Goal: Task Accomplishment & Management: Manage account settings

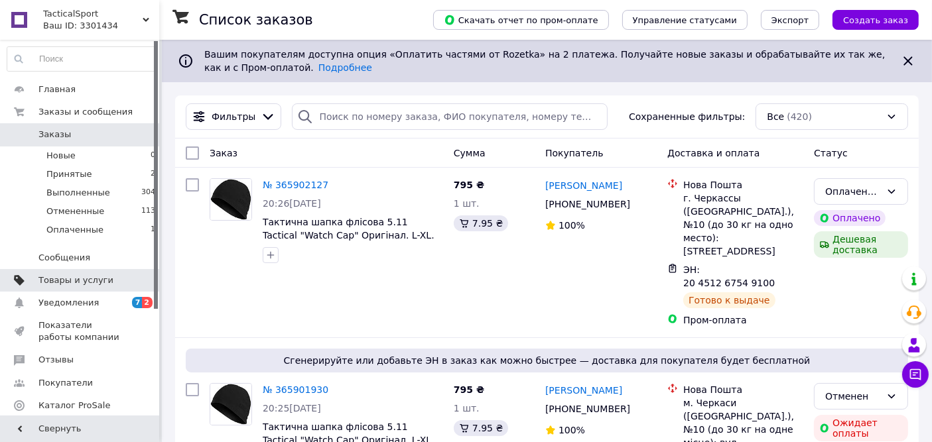
click at [68, 279] on span "Товары и услуги" at bounding box center [75, 281] width 75 height 12
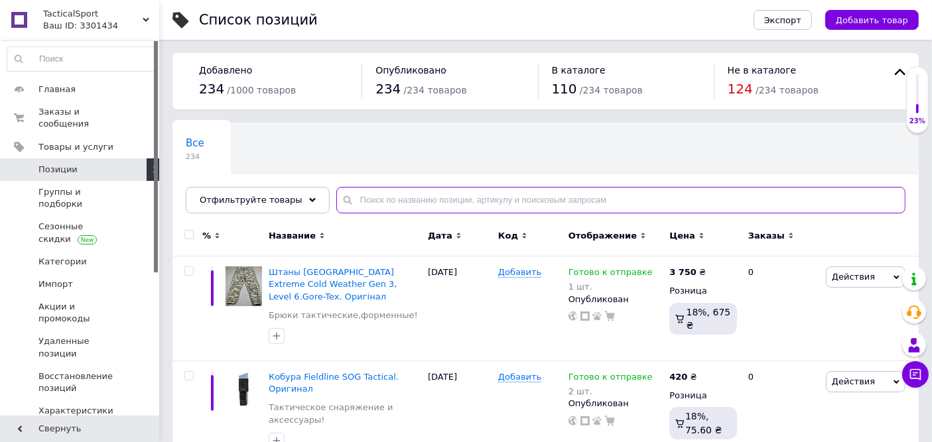
click at [440, 206] on input "text" at bounding box center [620, 200] width 569 height 27
type input "i"
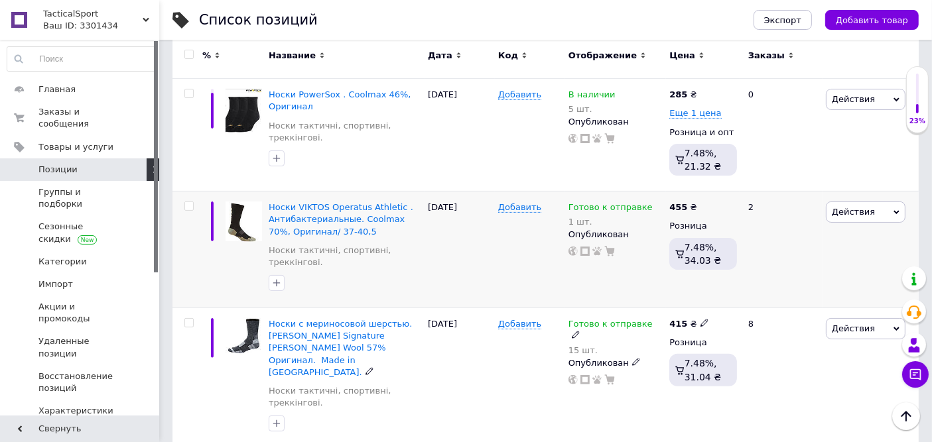
scroll to position [442, 0]
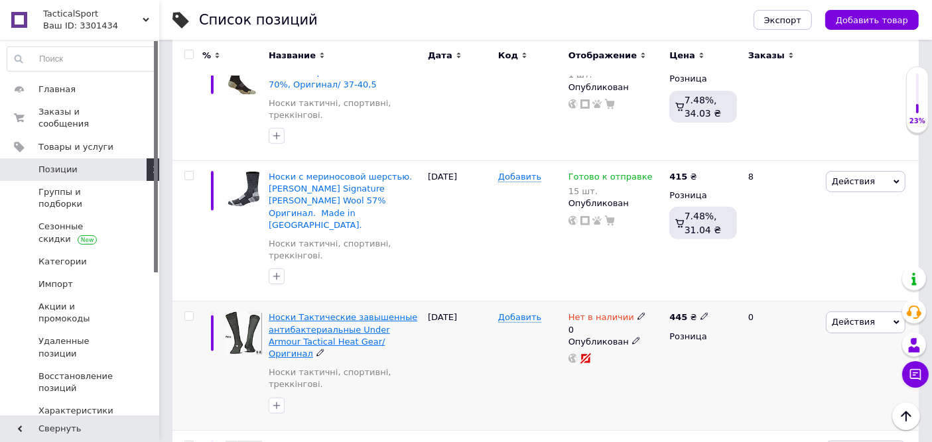
type input "Шкарпетки"
click at [339, 312] on span "Носки Тактические завышенные антибактериальные Under Armour Tactical Heat Gear/…" at bounding box center [343, 335] width 149 height 46
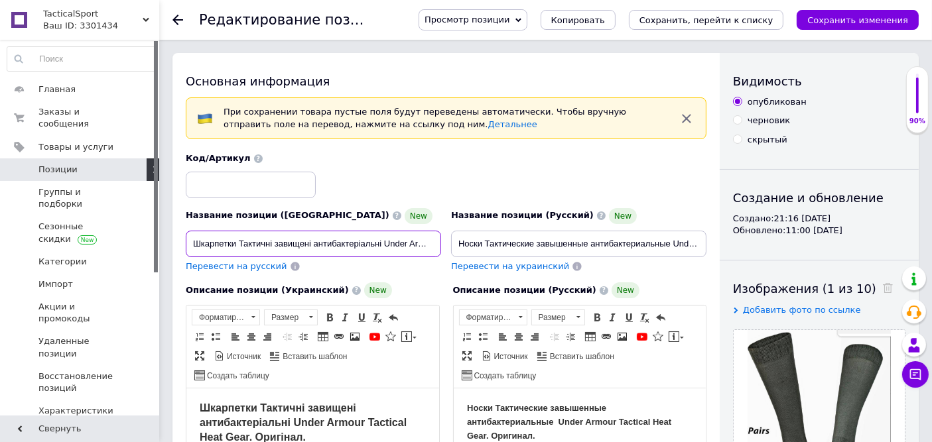
click at [244, 241] on input "Шкарпетки Тактичні завищені антибактеріальні Under Armour Tactical Heat Gear. О…" at bounding box center [313, 244] width 255 height 27
click at [379, 244] on input "Шкарпетки теплі тактичні завищені антибактеріальні Under Armour Tactical Heat G…" at bounding box center [313, 244] width 255 height 27
click at [365, 243] on input "Шкарпетки теплі тактичні завищені антибактеріальні Under Armour Tactical Heat G…" at bounding box center [313, 244] width 255 height 27
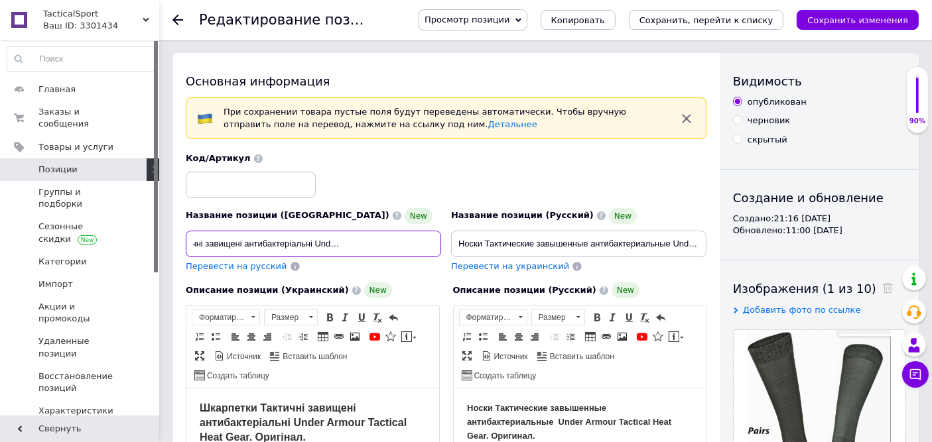
scroll to position [0, 142]
drag, startPoint x: 333, startPoint y: 241, endPoint x: 394, endPoint y: 243, distance: 61.0
click at [394, 243] on input "Шкарпетки теплі тактичні завищені антибактеріальні Under Armour Tactical Heat G…" at bounding box center [313, 244] width 255 height 27
paste input "Mil-Tec, [GEOGRAPHIC_DATA]. Матеріал: 70% вовна"
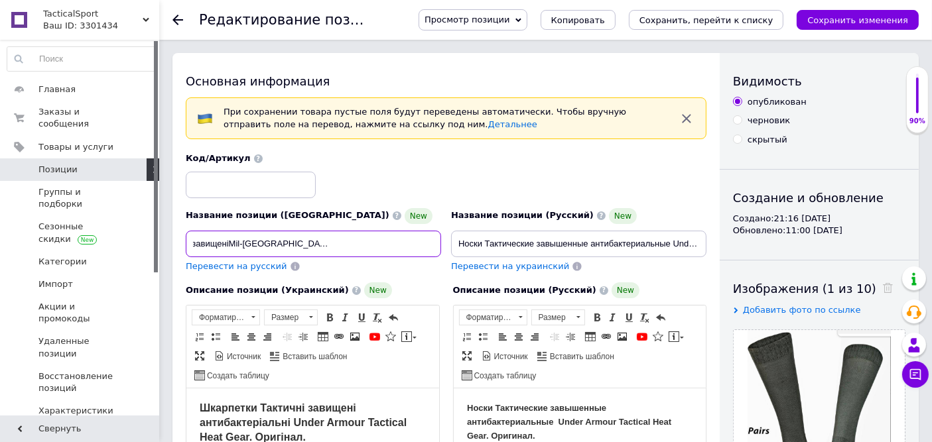
click at [229, 241] on input "Шкарпетки теплі тактичні завищеніMil-[GEOGRAPHIC_DATA], [GEOGRAPHIC_DATA]. Мате…" at bounding box center [313, 244] width 255 height 27
type input "Шкарпетки теплі тактичні завищені [GEOGRAPHIC_DATA], [GEOGRAPHIC_DATA]. Матеріа…"
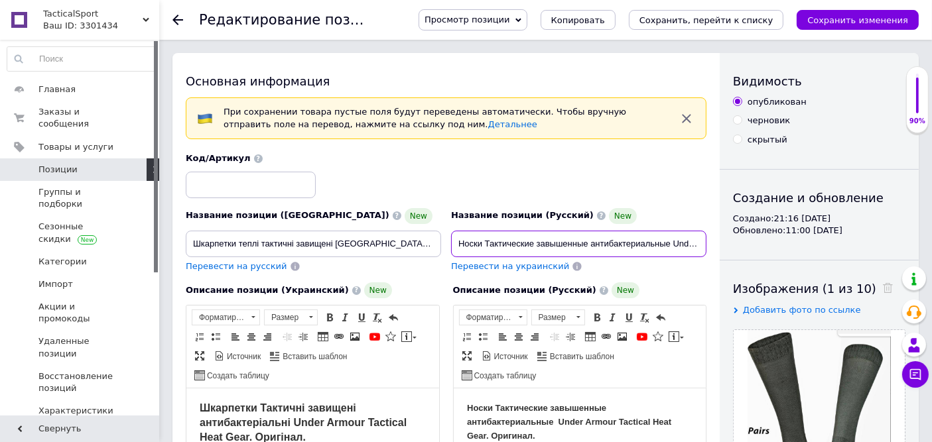
click at [657, 241] on input "Носки Тактические завышенные антибактериальные Under Armour Tactical Heat Gear/…" at bounding box center [578, 244] width 255 height 27
drag, startPoint x: 334, startPoint y: 245, endPoint x: 359, endPoint y: 245, distance: 25.9
click at [359, 245] on input "Шкарпетки теплі тактичні завищені [GEOGRAPHIC_DATA], [GEOGRAPHIC_DATA]. Матеріа…" at bounding box center [313, 244] width 255 height 27
click at [616, 239] on input "Носки Тактические завышенные антибактериальные Under Armour Tactical Heat Gear/…" at bounding box center [578, 244] width 255 height 27
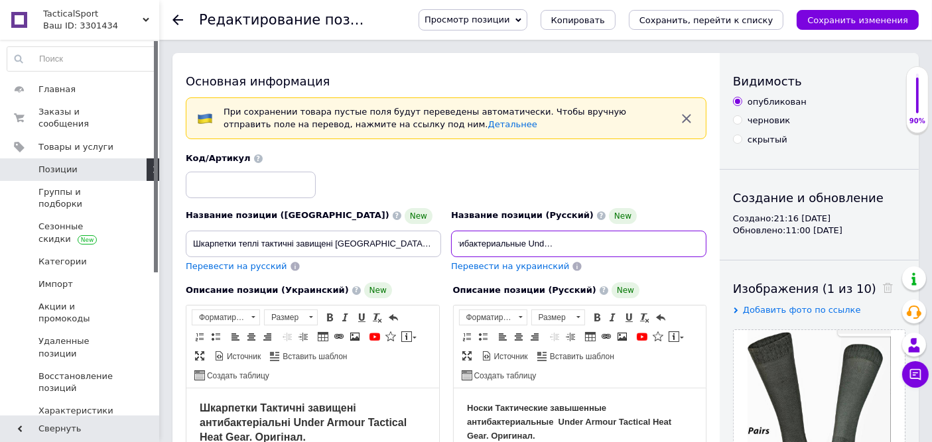
drag, startPoint x: 591, startPoint y: 244, endPoint x: 767, endPoint y: 243, distance: 176.4
drag, startPoint x: 694, startPoint y: 243, endPoint x: 665, endPoint y: 243, distance: 29.9
click at [693, 243] on input "Носки Тактические завышенные антибактериальные Under Armour Tactical Heat Gear/…" at bounding box center [578, 244] width 255 height 27
click at [648, 241] on input "Носки Тактические завышенные антибактериальные Under Armour Tactical Heat Gear/…" at bounding box center [578, 244] width 255 height 27
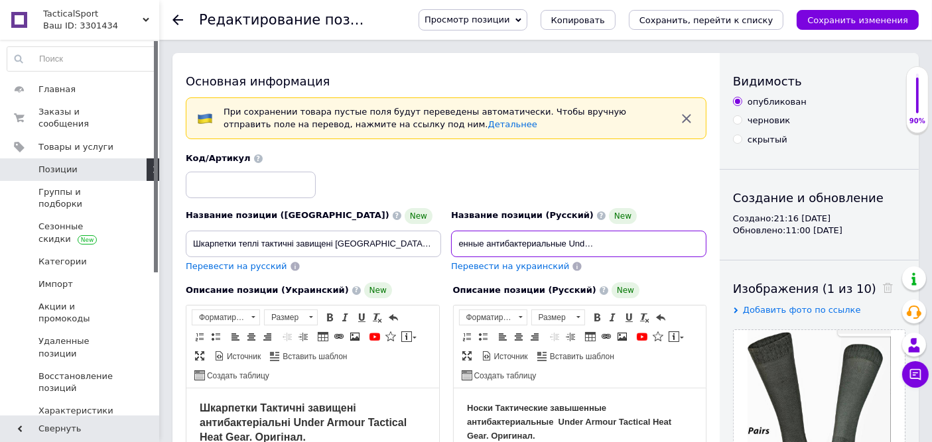
scroll to position [0, 0]
drag, startPoint x: 659, startPoint y: 241, endPoint x: 592, endPoint y: 241, distance: 67.7
click at [592, 241] on input "Носки Тактические завышенные антибактериальные Under Armour Tactical Heat Gear/…" at bounding box center [578, 244] width 255 height 27
paste input "Mil-Tec"
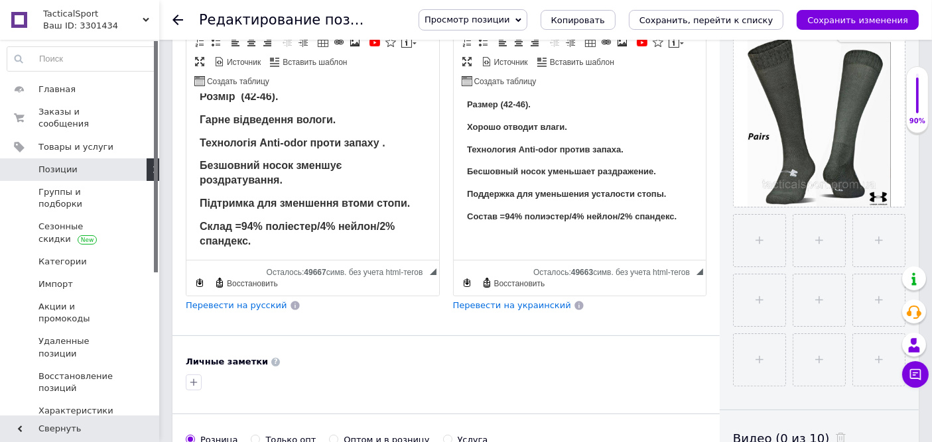
scroll to position [515, 0]
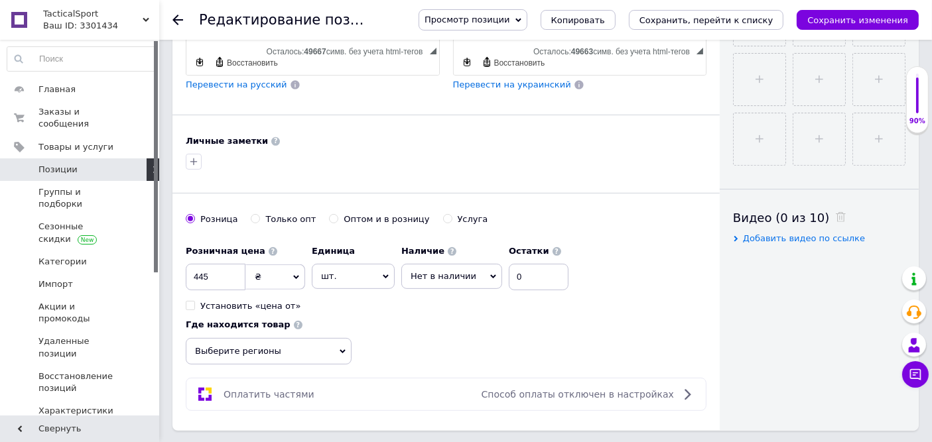
type input "Носки Тактические завышенные Mil-Tec. [GEOGRAPHIC_DATA]. Оригинал"
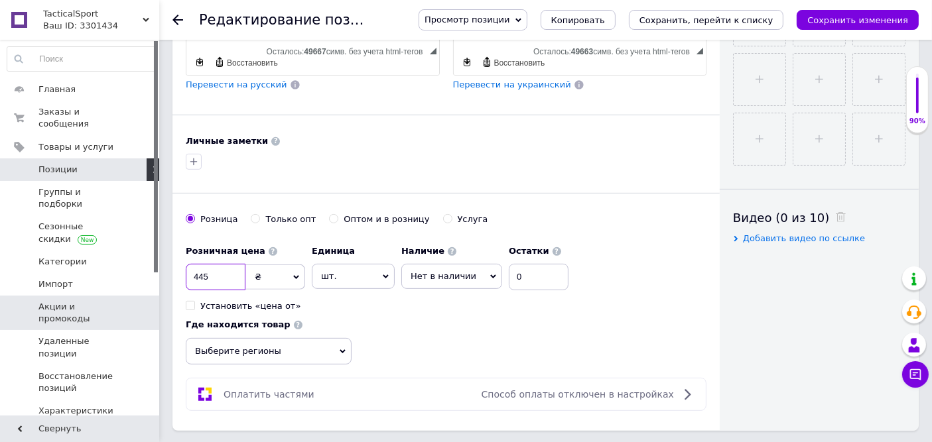
drag, startPoint x: 214, startPoint y: 277, endPoint x: 149, endPoint y: 279, distance: 64.4
type input "475"
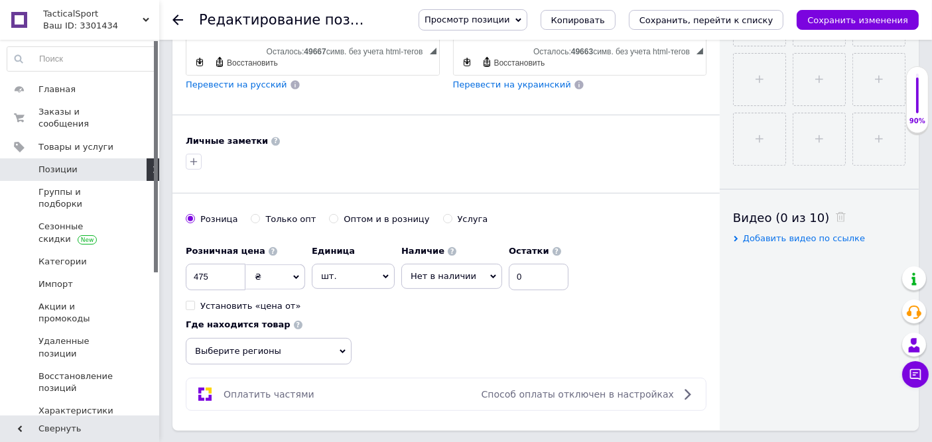
click at [491, 330] on div "Розничная цена 475 ₴ $ € CHF £ ¥ PLN ₸ MDL HUF KGS CN¥ TRY ₩ lei Установить «це…" at bounding box center [446, 302] width 521 height 126
click at [440, 285] on span "Нет в наличии" at bounding box center [451, 276] width 101 height 25
click at [446, 315] on li "Под заказ" at bounding box center [451, 323] width 99 height 19
click at [535, 273] on input at bounding box center [518, 277] width 60 height 27
click at [445, 285] on span "Под заказ" at bounding box center [441, 276] width 80 height 25
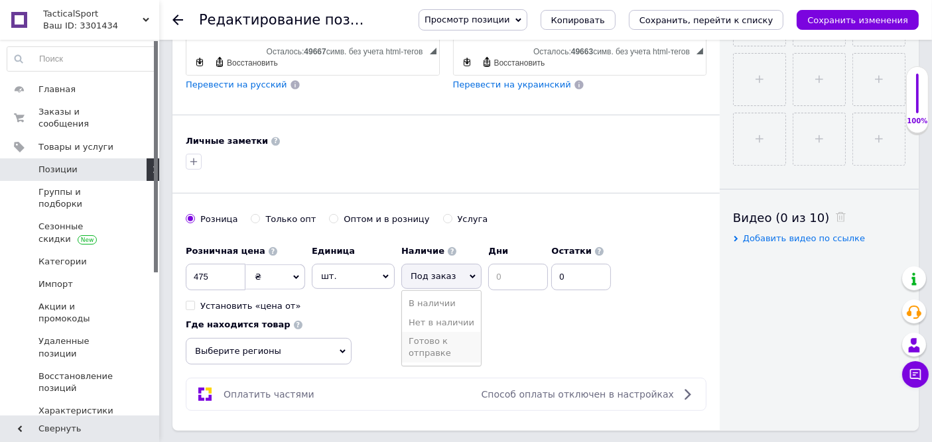
click at [444, 340] on li "Готово к отправке" at bounding box center [441, 347] width 79 height 31
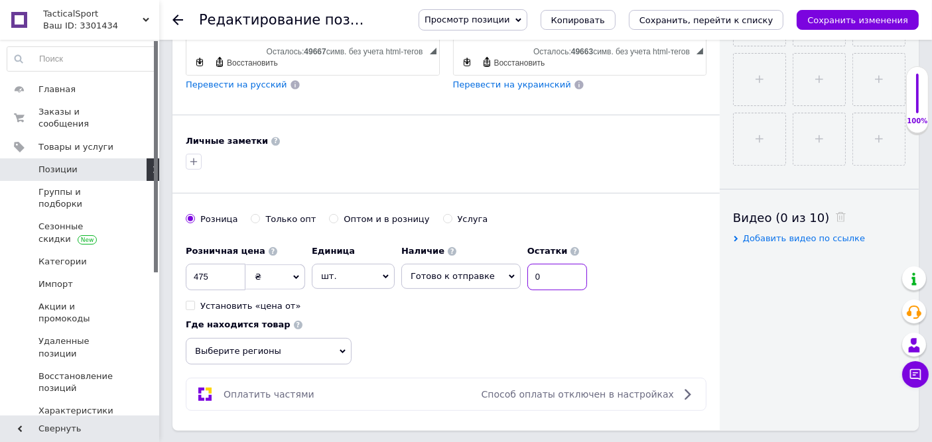
drag, startPoint x: 542, startPoint y: 266, endPoint x: 472, endPoint y: 273, distance: 70.6
click at [472, 272] on div "Наличие Готово к отправке В наличии Нет в наличии Под заказ Остатки 0" at bounding box center [494, 265] width 186 height 52
type input "3"
click at [517, 346] on div "Розничная цена 475 ₴ $ € CHF £ ¥ PLN ₸ MDL HUF KGS CN¥ TRY ₩ lei Установить «це…" at bounding box center [446, 302] width 521 height 126
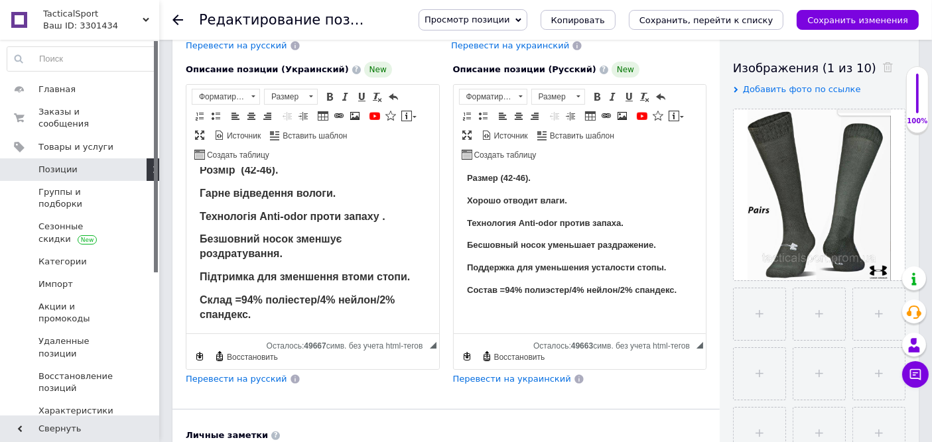
scroll to position [0, 0]
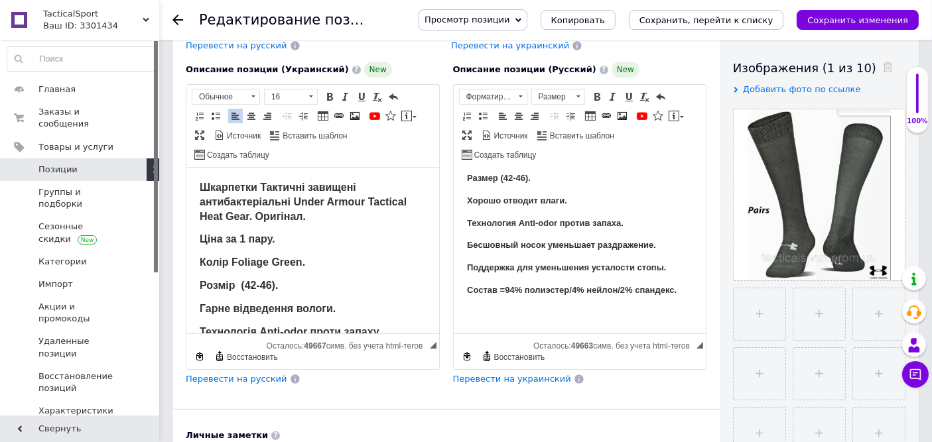
click at [271, 285] on strong "Розмір (42-46)." at bounding box center [238, 285] width 78 height 11
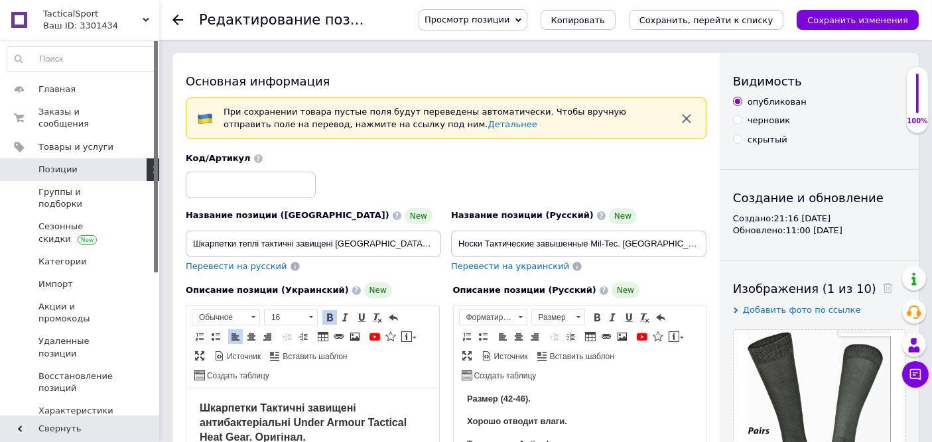
scroll to position [221, 0]
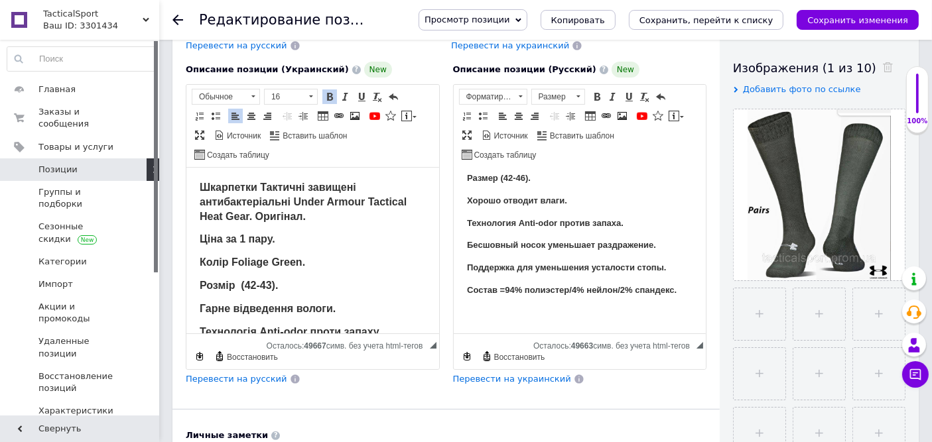
click at [537, 209] on body "Носки Тактические завышенные антибактериальные Under Armour Tactical Heat Gear.…" at bounding box center [579, 198] width 226 height 243
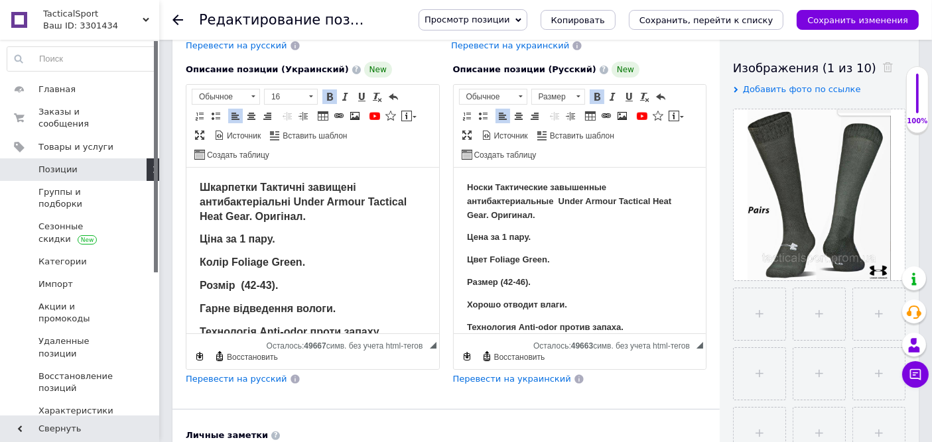
click at [521, 283] on strong "Размер (42-46)." at bounding box center [498, 282] width 64 height 10
drag, startPoint x: 261, startPoint y: 265, endPoint x: 301, endPoint y: 267, distance: 40.5
click at [301, 267] on strong "Колір Foliage Green." at bounding box center [251, 262] width 105 height 11
drag, startPoint x: 493, startPoint y: 260, endPoint x: 545, endPoint y: 258, distance: 52.4
click at [545, 258] on strong "Цвет Foliage Green." at bounding box center [507, 260] width 83 height 10
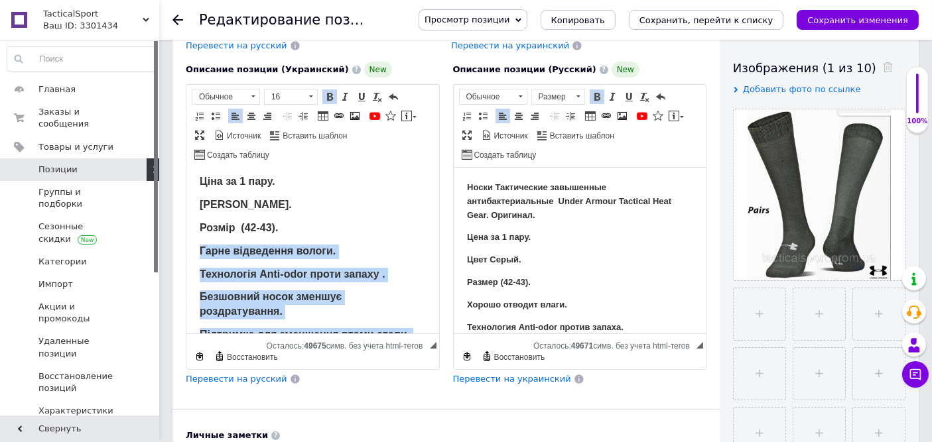
scroll to position [115, 0]
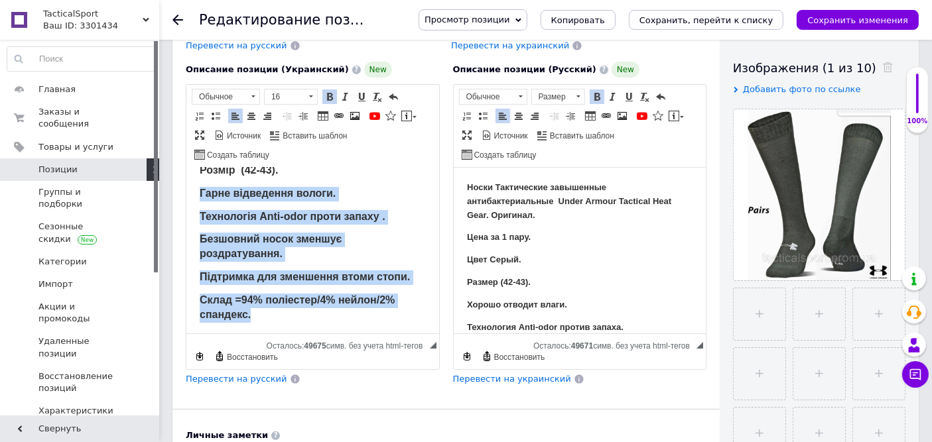
drag, startPoint x: 198, startPoint y: 309, endPoint x: 566, endPoint y: 504, distance: 416.6
click at [410, 336] on html "Шкарпетки Тактичні завищені антибактеріальні Under Armour Tactical Heat Gear. О…" at bounding box center [312, 193] width 253 height 283
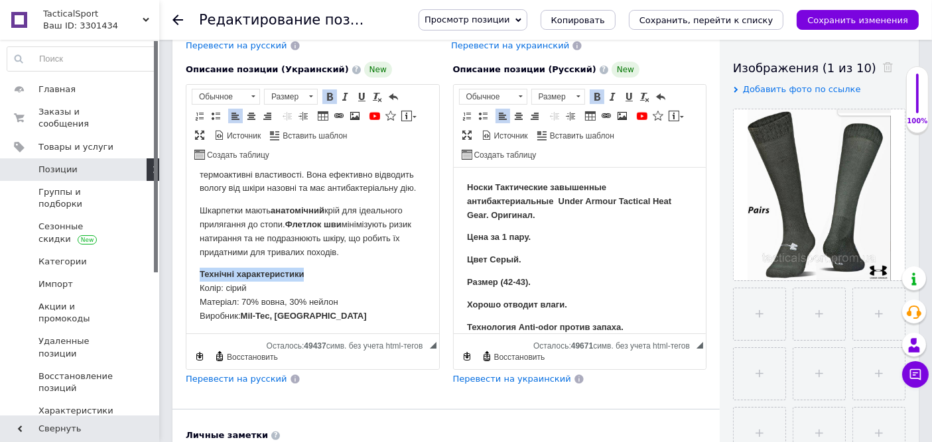
drag, startPoint x: 259, startPoint y: 287, endPoint x: 175, endPoint y: 285, distance: 84.3
click at [186, 285] on html "Шкарпетки Тактичні завищені антибактеріальні Under Armour Tactical Heat Gear. О…" at bounding box center [312, 178] width 253 height 317
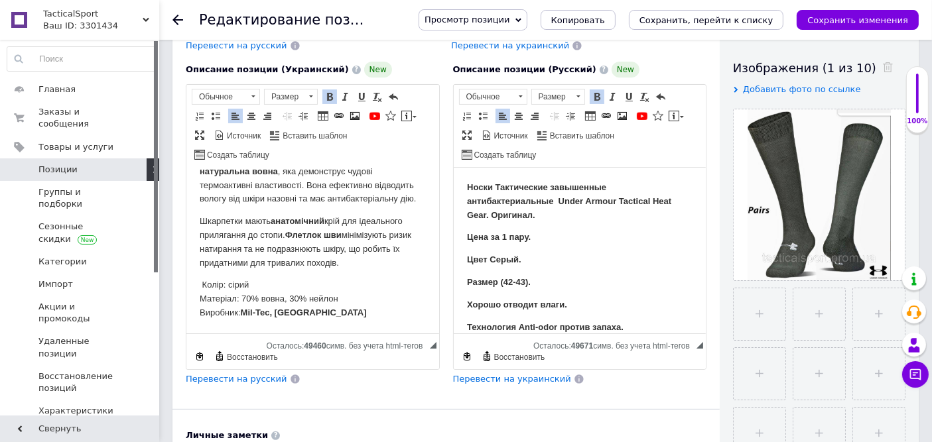
click at [243, 381] on span "Перевести на русский" at bounding box center [236, 379] width 101 height 10
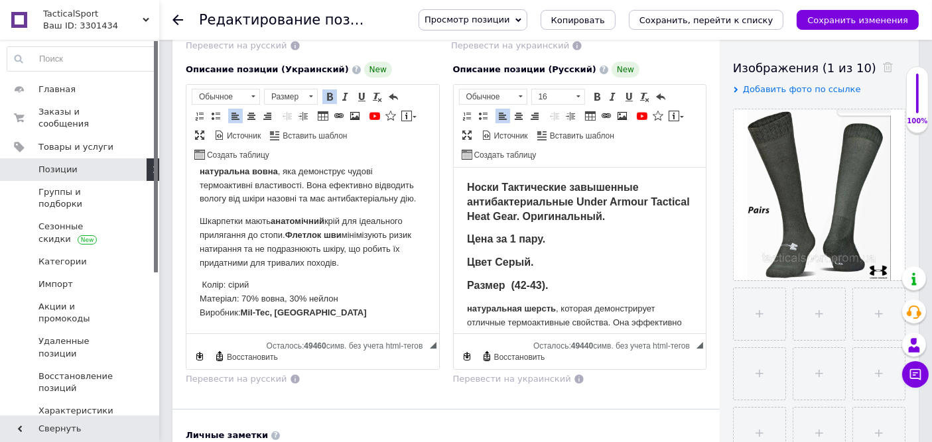
click at [581, 287] on p "Размер (42-43)." at bounding box center [579, 286] width 226 height 15
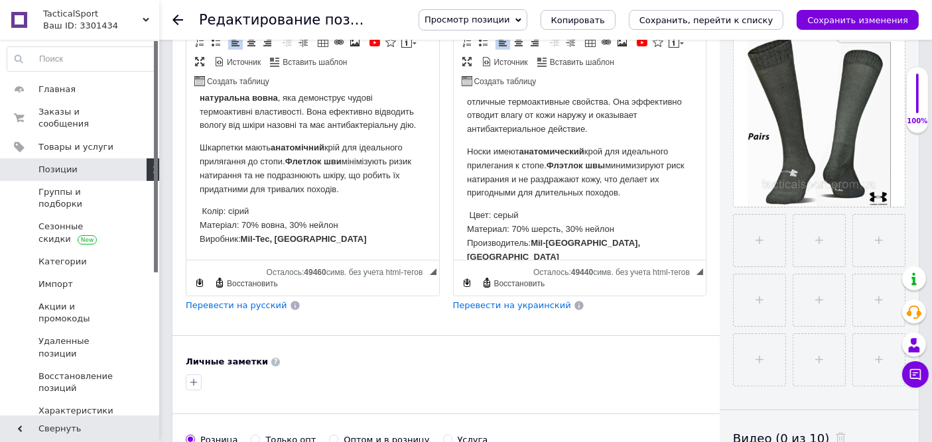
scroll to position [515, 0]
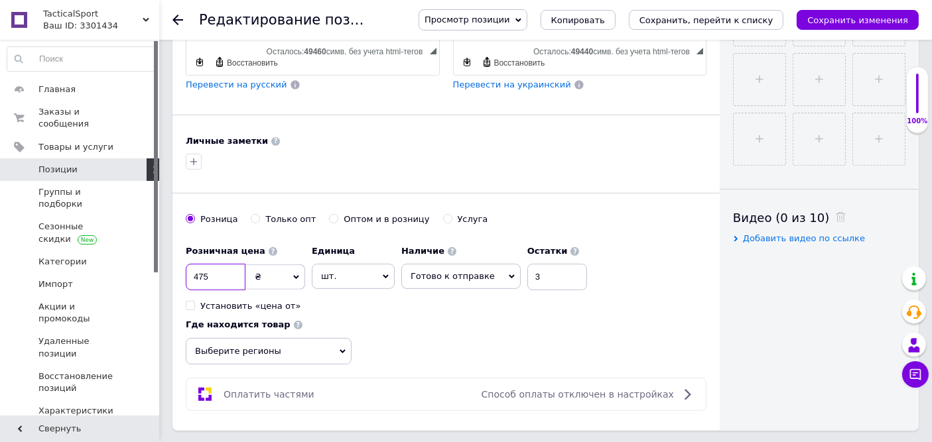
click at [208, 273] on input "475" at bounding box center [216, 277] width 60 height 27
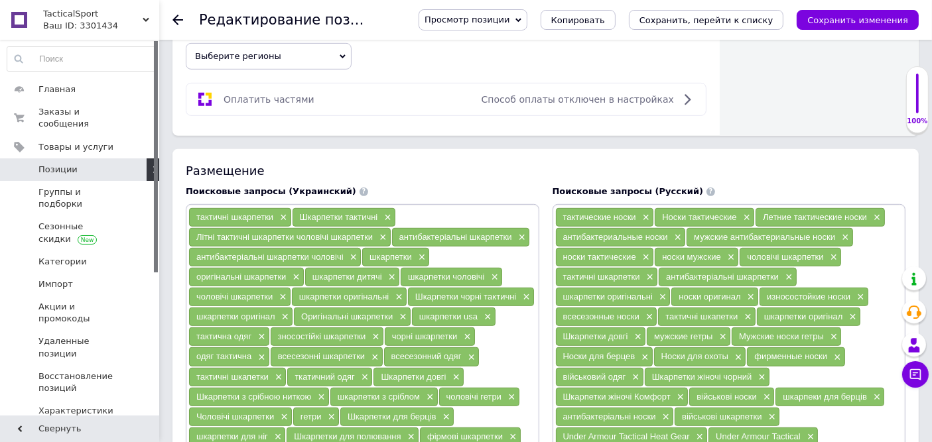
scroll to position [884, 0]
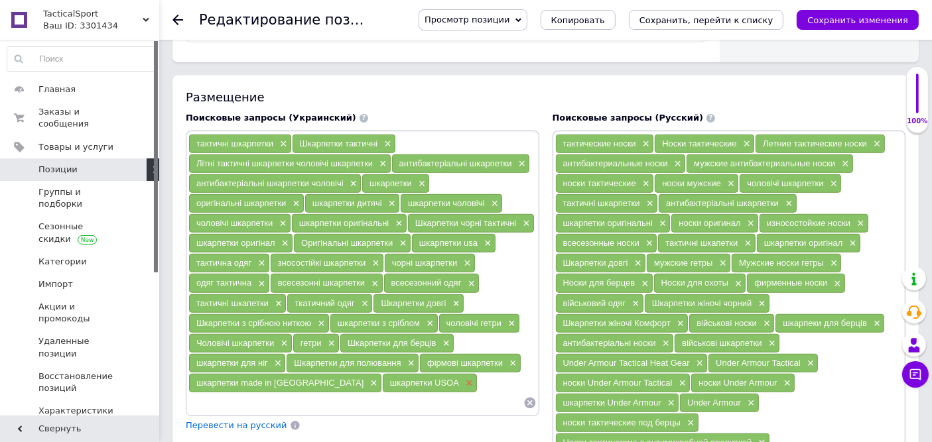
type input "480"
click at [462, 378] on span "×" at bounding box center [467, 383] width 11 height 11
click at [367, 378] on span "×" at bounding box center [372, 383] width 11 height 11
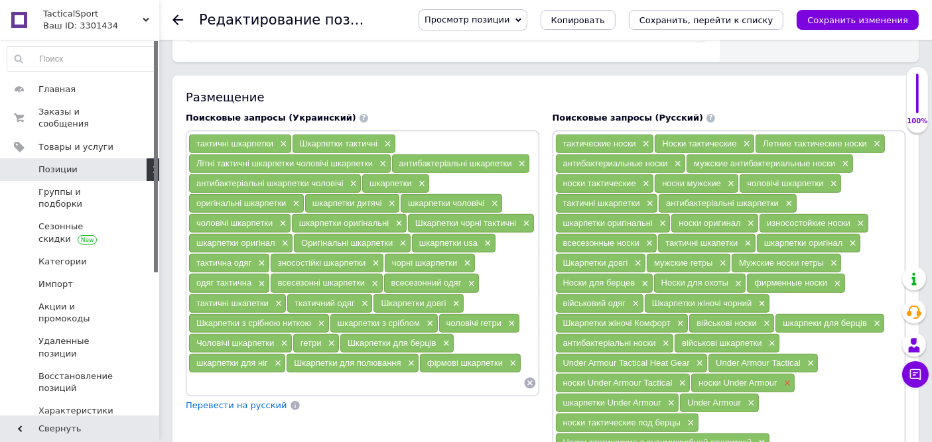
click at [781, 378] on span "×" at bounding box center [786, 383] width 11 height 11
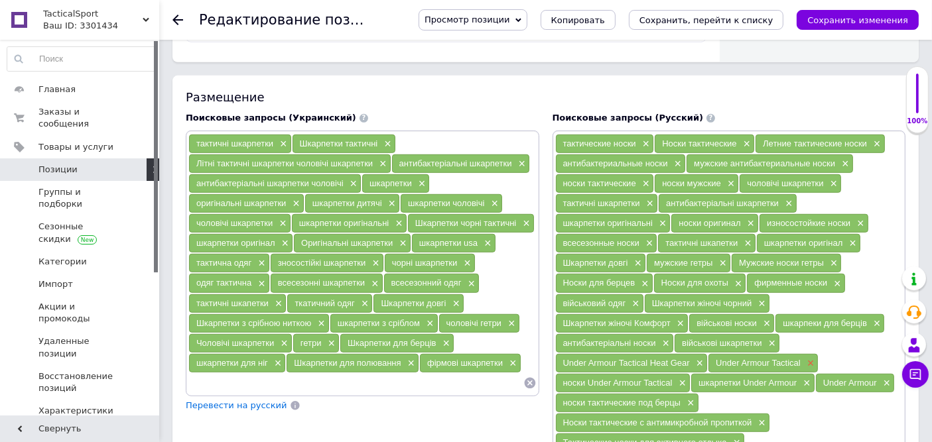
click at [804, 358] on span "×" at bounding box center [809, 363] width 11 height 11
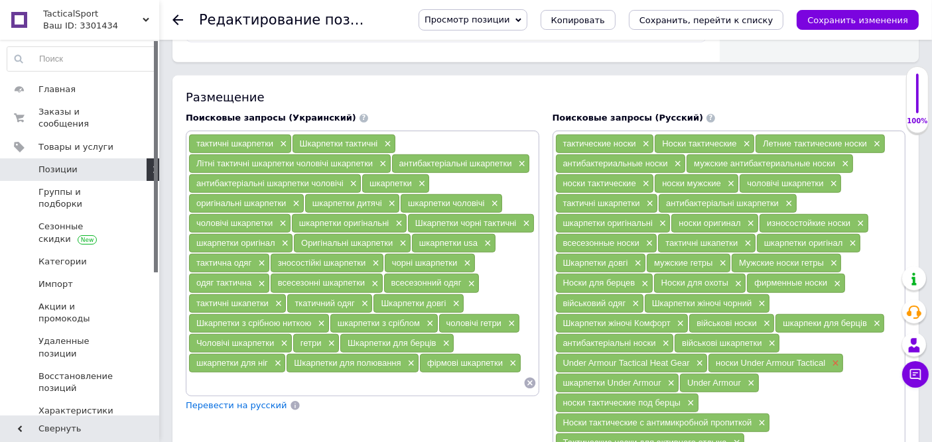
click at [828, 358] on span "×" at bounding box center [833, 363] width 11 height 11
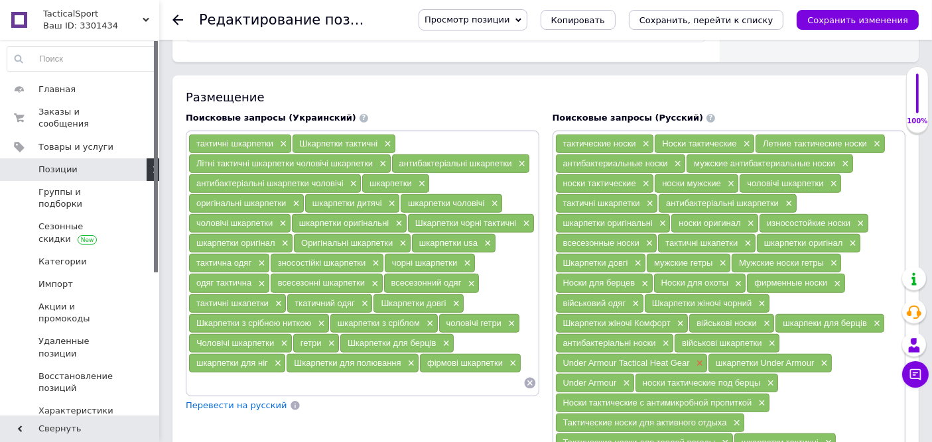
click at [704, 358] on span "×" at bounding box center [698, 363] width 11 height 11
click at [675, 358] on span "×" at bounding box center [670, 363] width 11 height 11
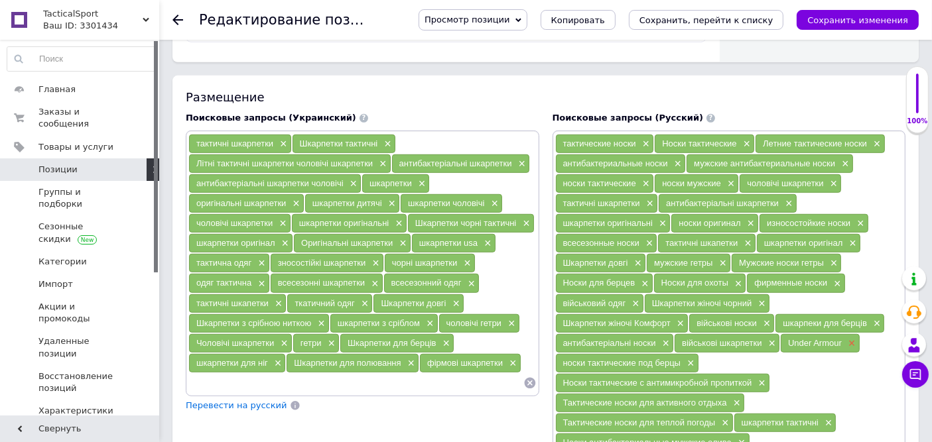
click at [845, 338] on span "×" at bounding box center [850, 343] width 11 height 11
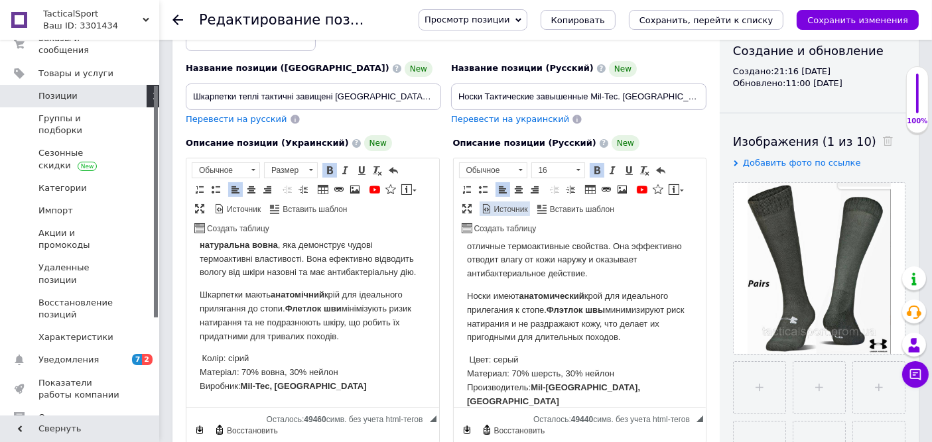
scroll to position [76, 0]
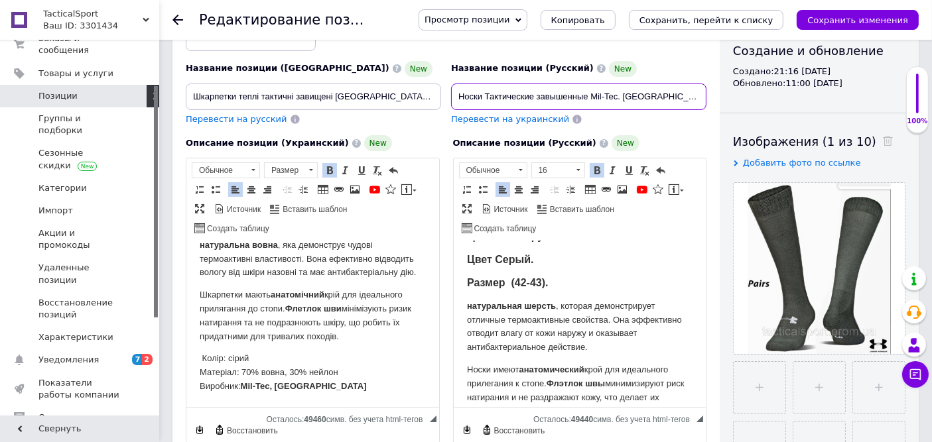
drag, startPoint x: 618, startPoint y: 93, endPoint x: 591, endPoint y: 95, distance: 26.6
click at [591, 95] on input "Носки Тактические завышенные Mil-Tec. [GEOGRAPHIC_DATA]. Оригинал" at bounding box center [578, 97] width 255 height 27
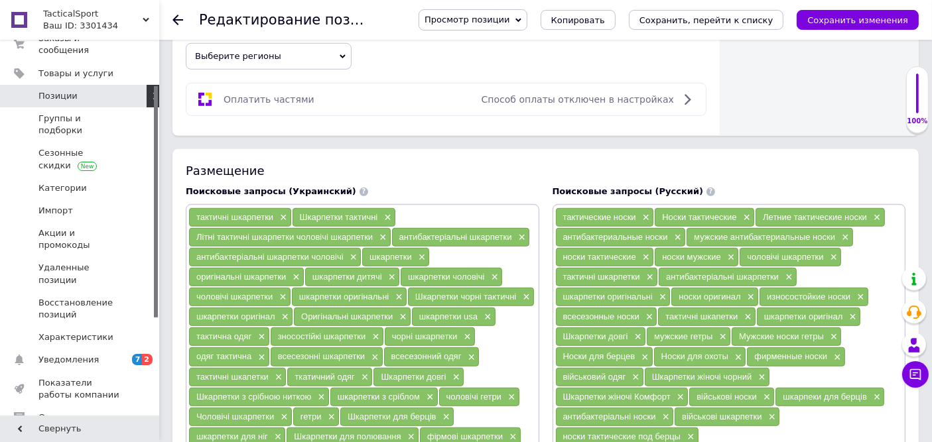
scroll to position [1105, 0]
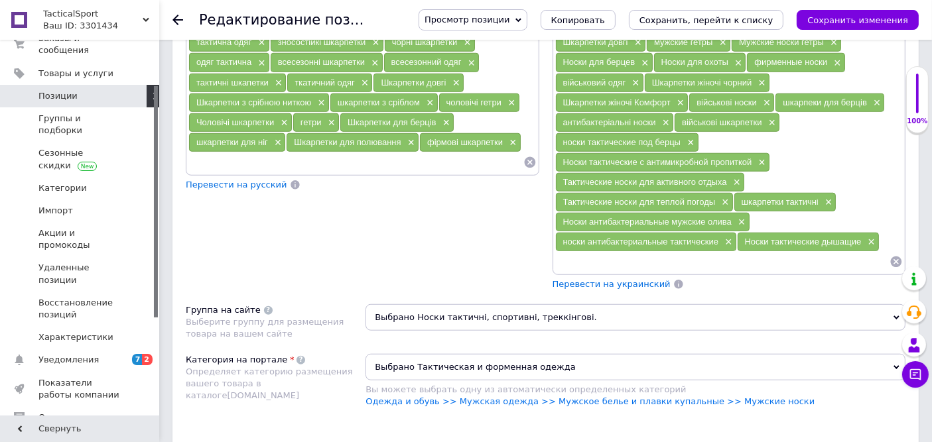
click at [316, 153] on input at bounding box center [355, 163] width 335 height 20
paste input "Mil-Tec"
type input "Mil-Tec"
click at [652, 252] on input at bounding box center [722, 262] width 335 height 20
paste input "Mil-Tec"
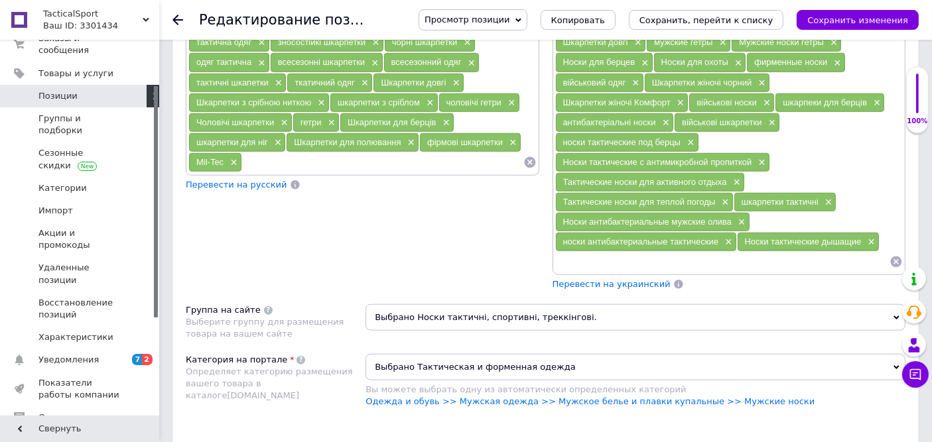
type input "Mil-Tec"
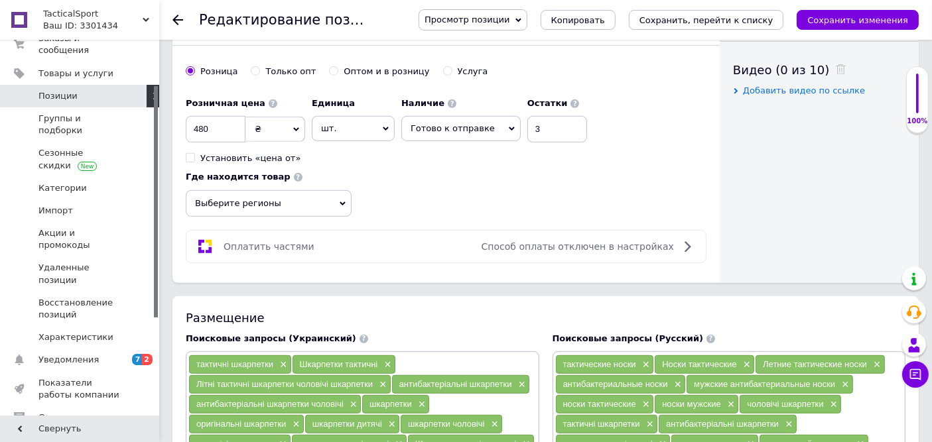
scroll to position [884, 0]
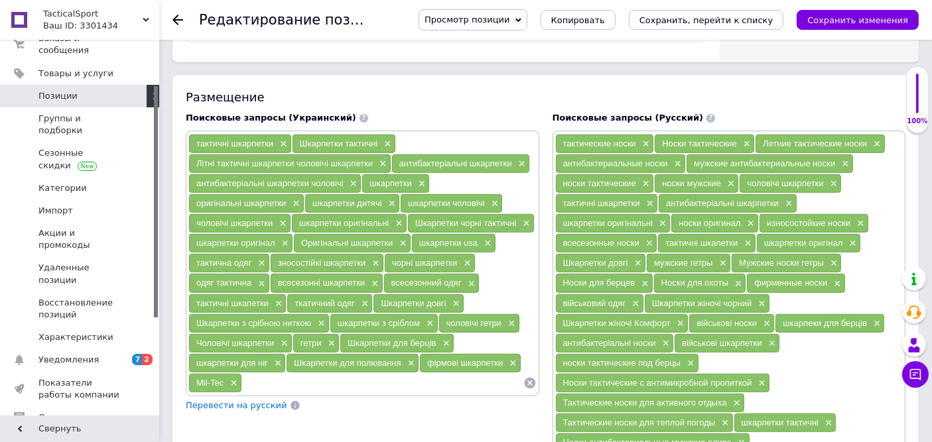
click at [354, 373] on input at bounding box center [382, 383] width 281 height 20
paste input "Mil-Tec"
type input "тактичні шкарпетки Mil-Tec"
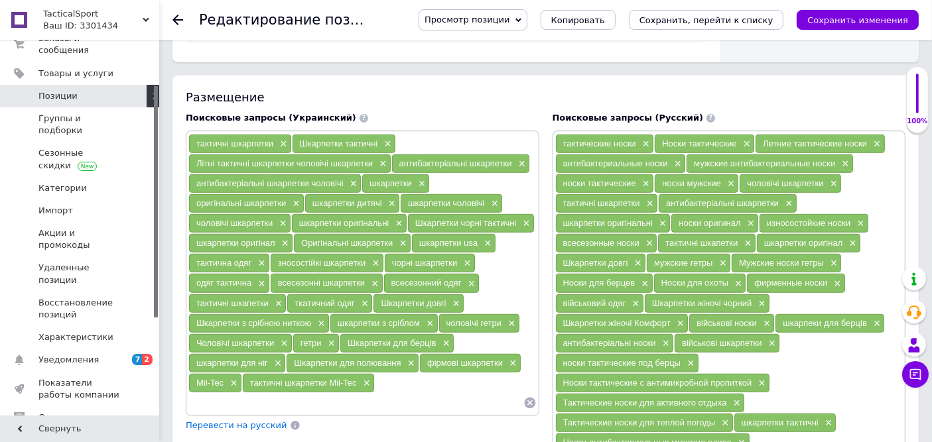
scroll to position [958, 0]
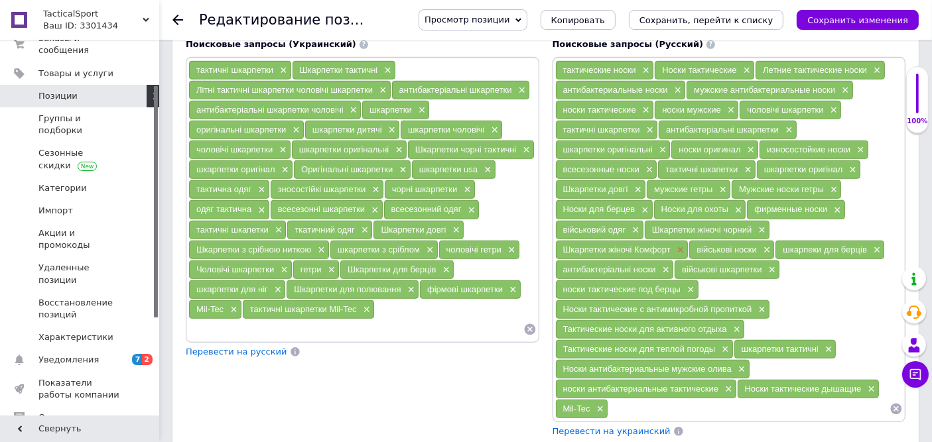
click at [684, 245] on span "×" at bounding box center [679, 250] width 11 height 11
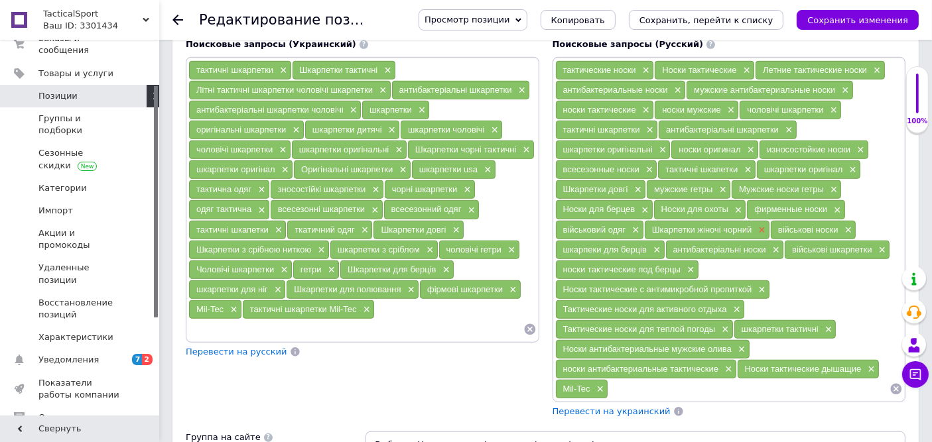
click at [758, 225] on span "×" at bounding box center [760, 230] width 11 height 11
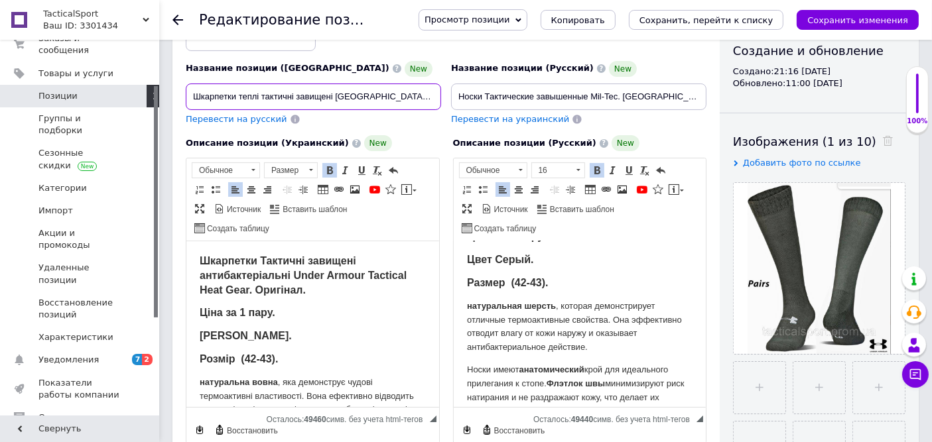
scroll to position [0, 111]
drag, startPoint x: 334, startPoint y: 96, endPoint x: 491, endPoint y: 94, distance: 156.6
click at [491, 94] on div "Название позиции (Украинский) [GEOGRAPHIC_DATA] теплі тактичні завищені [GEOGRA…" at bounding box center [446, 66] width 531 height 130
click at [340, 296] on p "Шкарпетки Тактичні завищені антибактеріальні Under Armour Tactical Heat Gear. О…" at bounding box center [312, 276] width 226 height 43
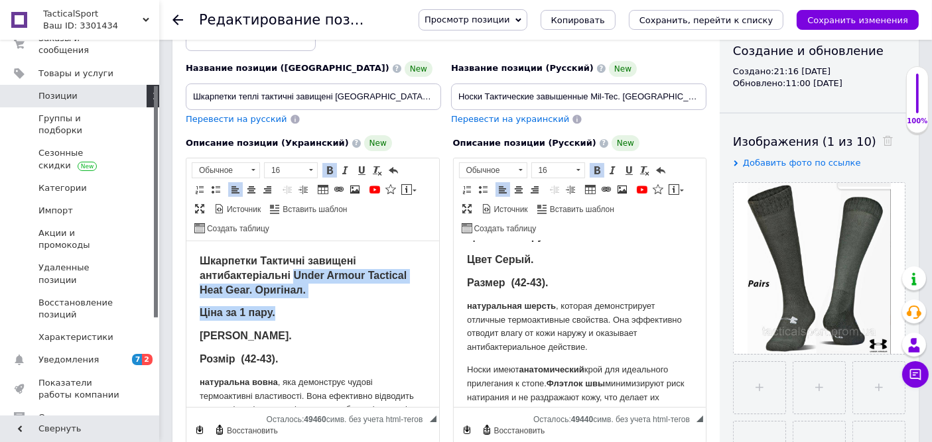
drag, startPoint x: 295, startPoint y: 277, endPoint x: 330, endPoint y: 300, distance: 42.1
click at [330, 300] on body "Шкарпетки Тактичні завищені антибактеріальні Under Armour Tactical Heat Gear. О…" at bounding box center [312, 393] width 226 height 277
click at [332, 301] on body "Шкарпетки Тактичні завищені антибактеріальні Under Armour Tactical Heat Gear. О…" at bounding box center [312, 393] width 226 height 277
click at [318, 285] on p "Шкарпетки Тактичні завищені антибактеріальні Under Armour Tactical Heat Gear. О…" at bounding box center [312, 276] width 226 height 43
drag, startPoint x: 293, startPoint y: 275, endPoint x: 330, endPoint y: 285, distance: 38.9
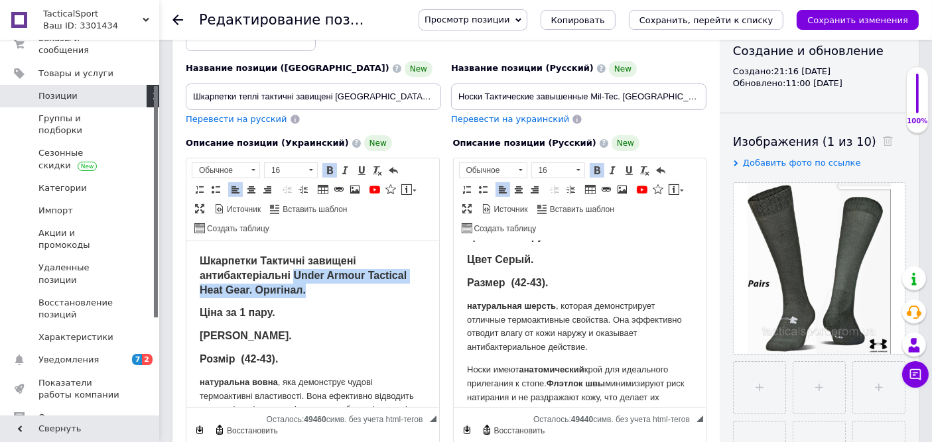
click at [330, 285] on p "Шкарпетки Тактичні завищені антибактеріальні Under Armour Tactical Heat Gear. О…" at bounding box center [312, 276] width 226 height 43
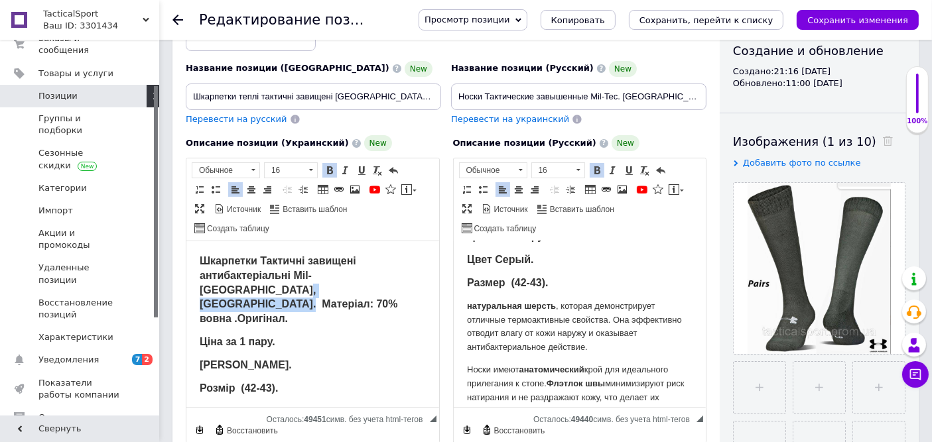
drag, startPoint x: 314, startPoint y: 293, endPoint x: 202, endPoint y: 292, distance: 111.4
click at [202, 292] on strong "Шкарпетки Тактичні завищені антибактеріальні Mil-[GEOGRAPHIC_DATA], [GEOGRAPHIC…" at bounding box center [298, 289] width 198 height 69
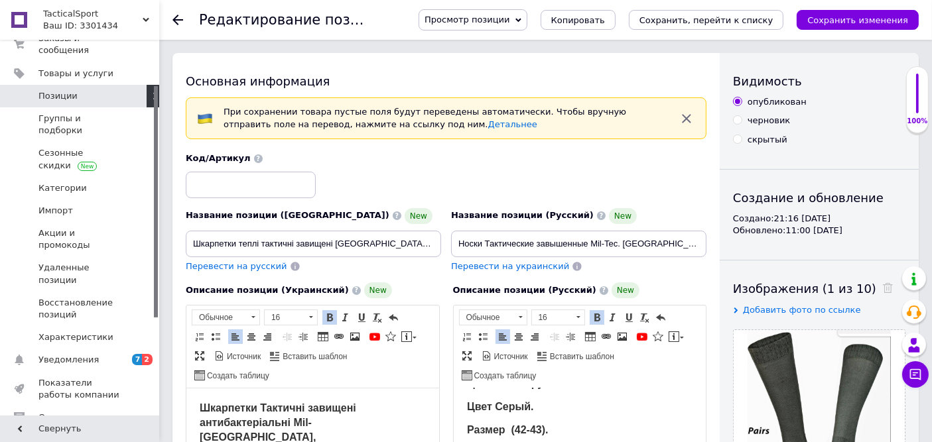
scroll to position [147, 0]
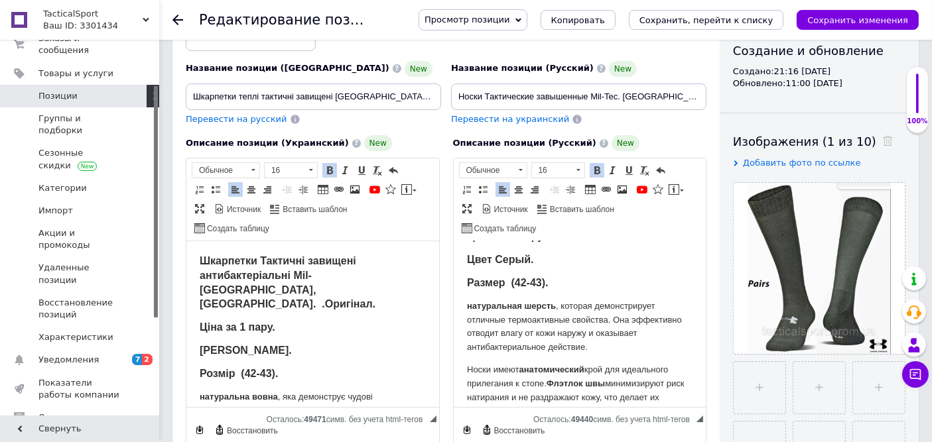
click at [604, 300] on p "натуральная шерсть , которая демонстрирует отличные термоактивные свойства. Она…" at bounding box center [579, 327] width 226 height 55
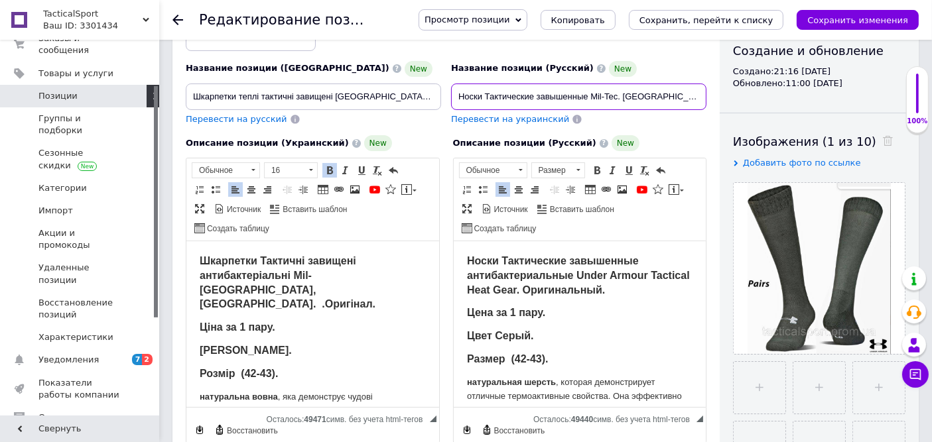
scroll to position [0, 7]
drag, startPoint x: 592, startPoint y: 96, endPoint x: 739, endPoint y: 87, distance: 147.5
click at [739, 87] on div "Основная информация При сохранении товара пустые поля будут переведены автомати…" at bounding box center [545, 352] width 746 height 893
click at [564, 293] on strong "Носки Тактические завышенные антибактериальные Under Armour Tactical Heat Gear.…" at bounding box center [577, 275] width 223 height 40
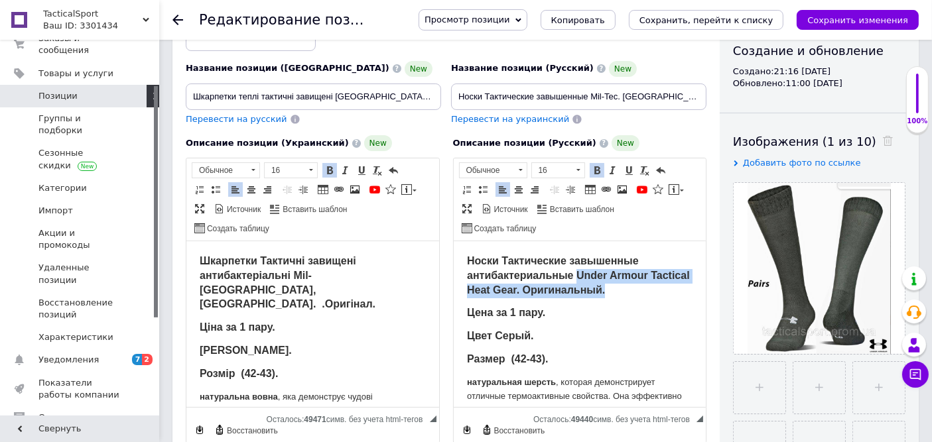
drag, startPoint x: 575, startPoint y: 275, endPoint x: 659, endPoint y: 296, distance: 86.1
click at [659, 296] on p "Носки Тактические завышенные антибактериальные Under Armour Tactical Heat Gear.…" at bounding box center [579, 276] width 226 height 43
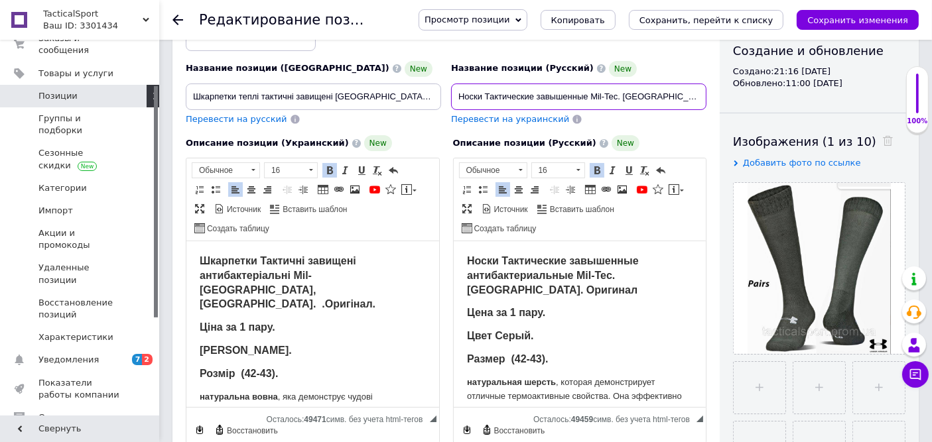
click at [647, 98] on input "Носки Тактические завышенные Mil-Tec. [GEOGRAPHIC_DATA]. Оригинал" at bounding box center [578, 97] width 255 height 27
type input "Носки Тактические завышенные Mil-Tec. [GEOGRAPHIC_DATA]. Оригинал. 70% шерсть ."
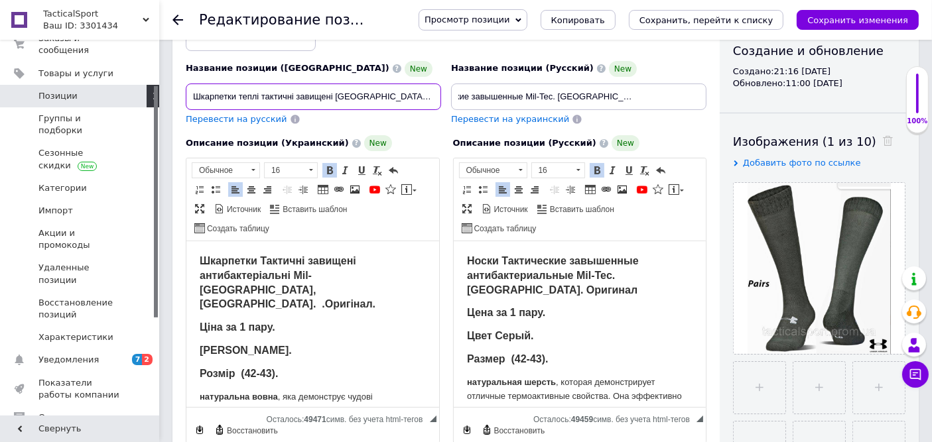
click at [377, 99] on input "Шкарпетки теплі тактичні завищені [GEOGRAPHIC_DATA], [GEOGRAPHIC_DATA]. Матеріа…" at bounding box center [313, 97] width 255 height 27
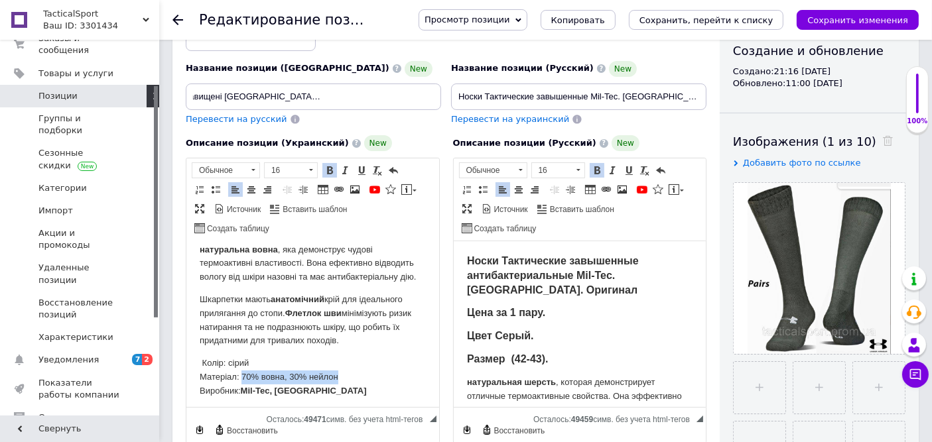
scroll to position [0, 0]
drag, startPoint x: 342, startPoint y: 377, endPoint x: 182, endPoint y: 373, distance: 160.6
click at [186, 373] on html "Шкарпетки Тактичні завищені антибактеріальні Mil-[GEOGRAPHIC_DATA], [GEOGRAPHIC…" at bounding box center [312, 253] width 253 height 318
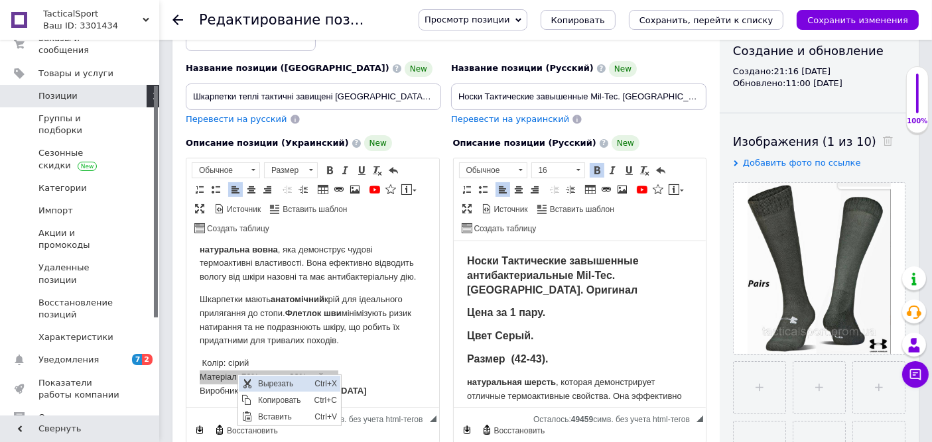
click at [268, 381] on span "Вырезать" at bounding box center [282, 383] width 56 height 16
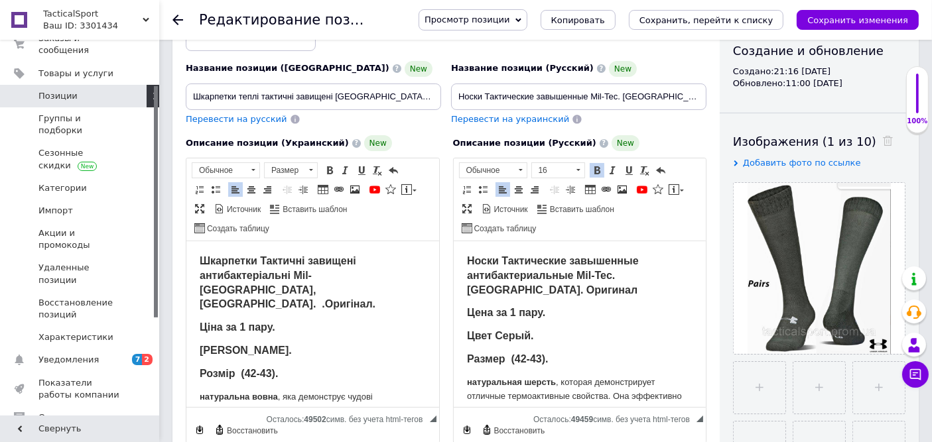
click at [284, 292] on p "Шкарпетки Тактичні завищені антибактеріальні Mil-[GEOGRAPHIC_DATA], [GEOGRAPHIC…" at bounding box center [312, 284] width 226 height 58
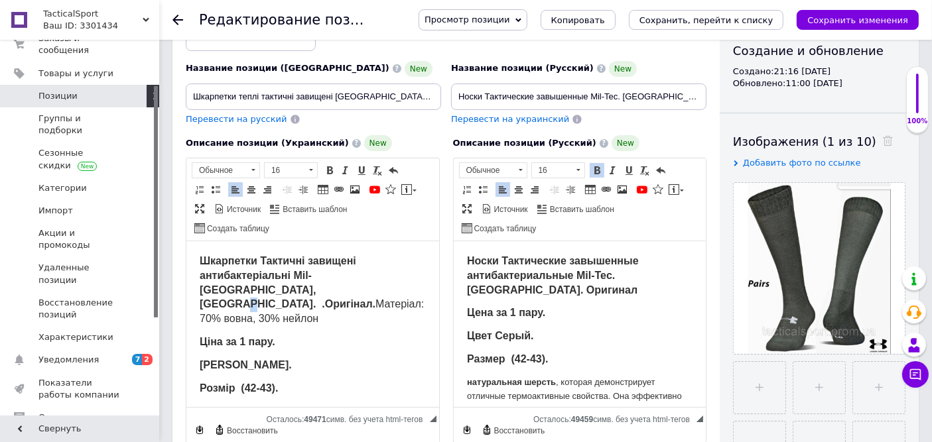
click at [251, 288] on strong "Шкарпетки Тактичні завищені антибактеріальні Mil-[GEOGRAPHIC_DATA], [GEOGRAPHIC…" at bounding box center [287, 282] width 176 height 54
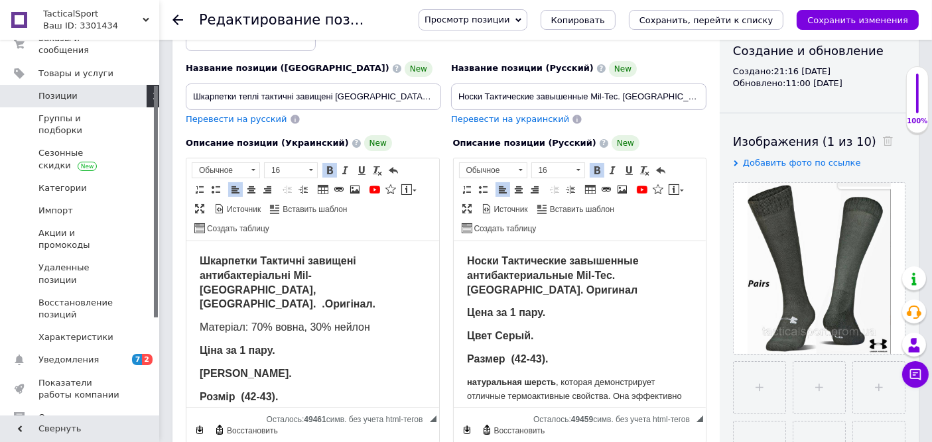
scroll to position [150, 0]
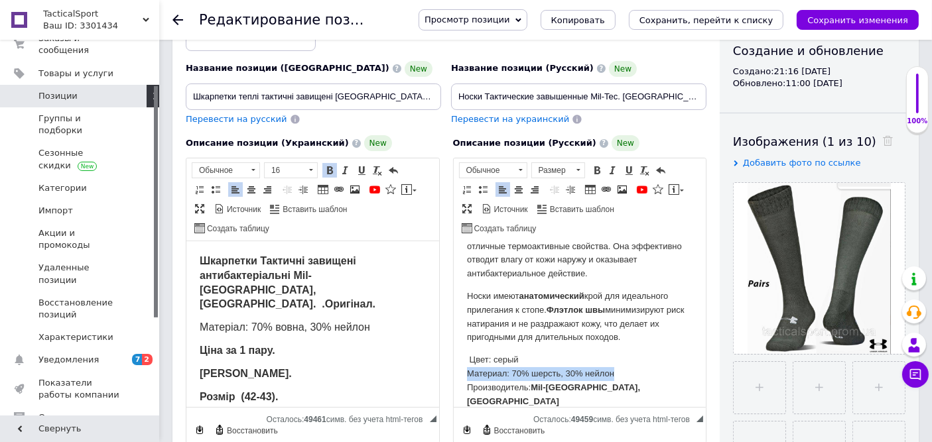
drag, startPoint x: 464, startPoint y: 373, endPoint x: 651, endPoint y: 372, distance: 186.4
click at [651, 372] on html "Носки Тактические завышенные антибактериальные Mil-Tec. [GEOGRAPHIC_DATA]. Ориг…" at bounding box center [579, 257] width 253 height 330
click at [564, 378] on span "Вырезать" at bounding box center [575, 378] width 56 height 16
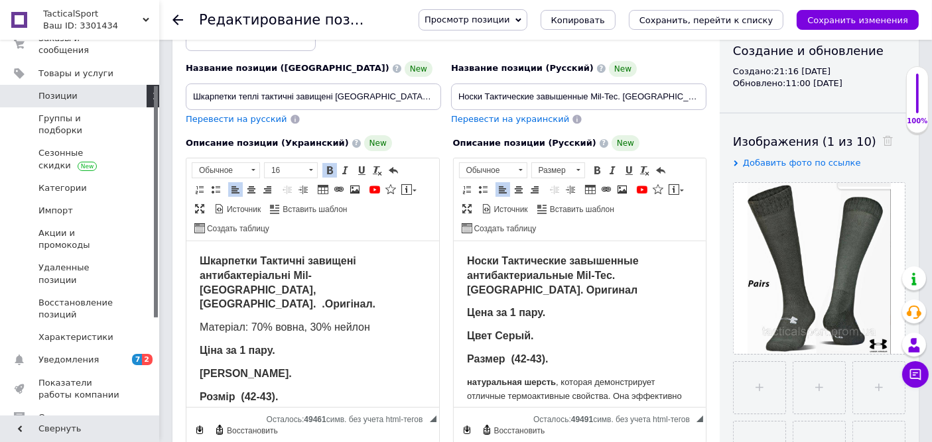
click at [550, 297] on p "Носки Тактические завышенные антибактериальные Mil-Tec. [GEOGRAPHIC_DATA]. Ориг…" at bounding box center [579, 276] width 226 height 43
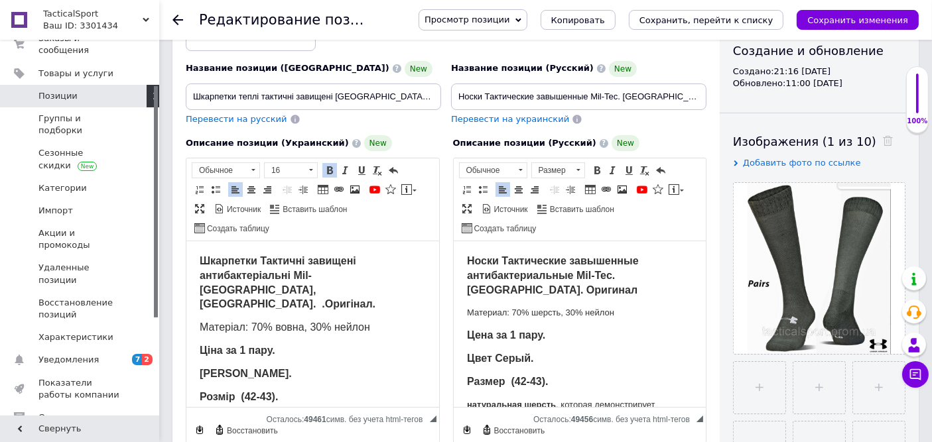
click at [582, 308] on p "Материал: 70% шерсть, 30% нейлон" at bounding box center [579, 313] width 226 height 14
click at [582, 309] on p "Материал: 70% шерсть, 30% нейлон" at bounding box center [579, 313] width 226 height 14
click at [596, 169] on span at bounding box center [597, 170] width 11 height 11
click at [324, 322] on span "​​​​​​​ Матеріал: 70% вовна, 30% нейлон" at bounding box center [284, 327] width 170 height 11
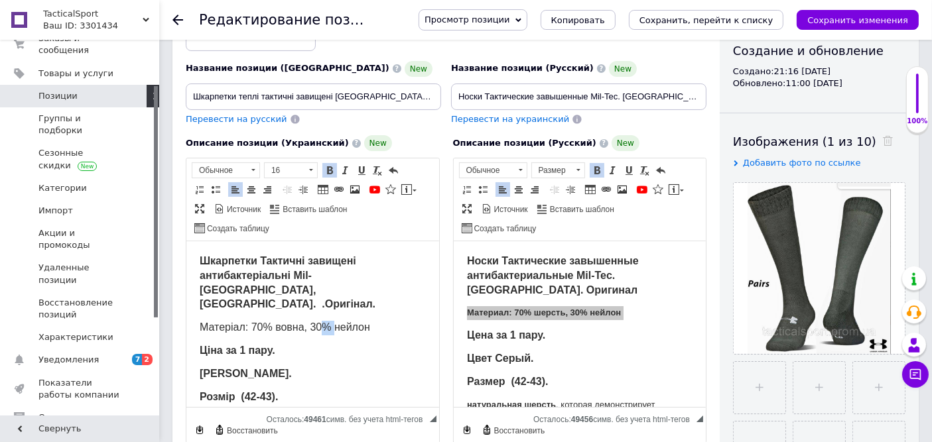
click at [324, 322] on span "Матеріал: 70% вовна, 30% нейлон" at bounding box center [284, 327] width 170 height 11
drag, startPoint x: 324, startPoint y: 310, endPoint x: 324, endPoint y: 302, distance: 8.0
click at [324, 322] on span "Матеріал: 70% вовна, 30% нейлон" at bounding box center [284, 327] width 170 height 11
drag, startPoint x: 325, startPoint y: 166, endPoint x: 124, endPoint y: 35, distance: 239.7
click at [325, 166] on span at bounding box center [329, 170] width 11 height 11
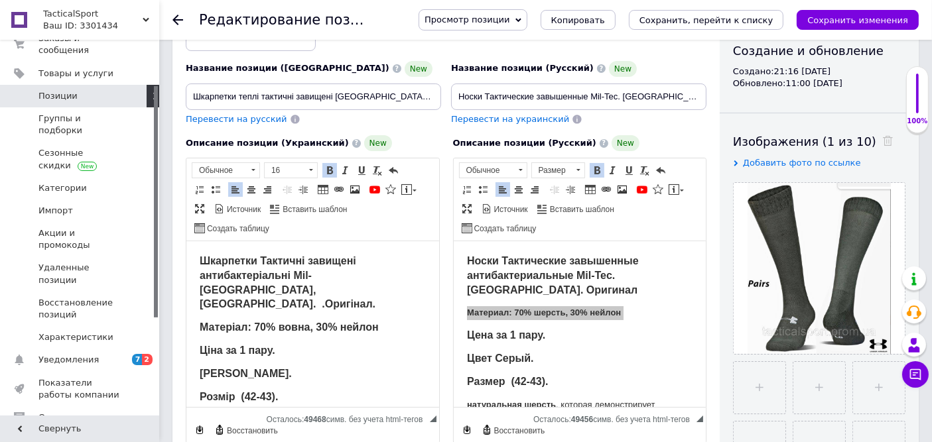
click at [310, 322] on span "Матеріал: 70% вовна, 30% нейлон" at bounding box center [288, 327] width 179 height 11
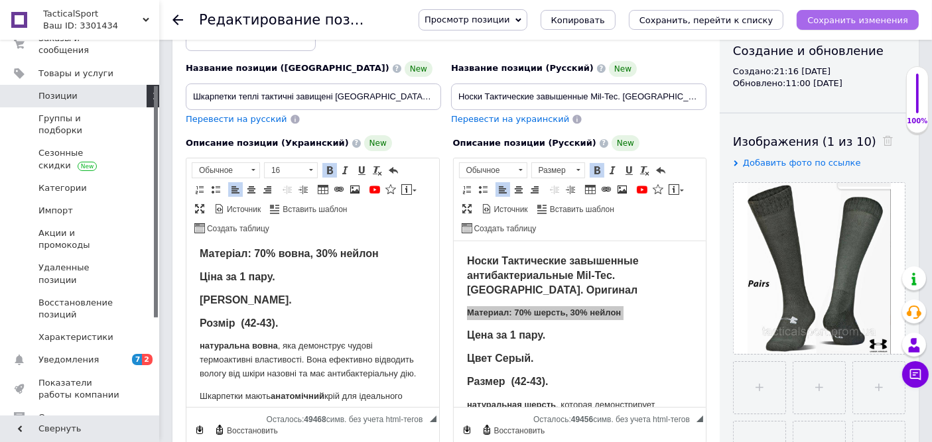
click at [832, 25] on button "Сохранить изменения" at bounding box center [858, 20] width 122 height 20
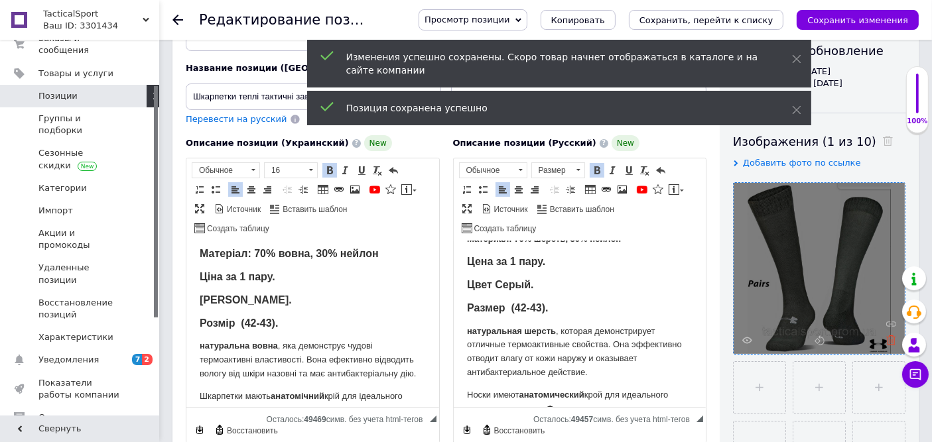
drag, startPoint x: 893, startPoint y: 340, endPoint x: 811, endPoint y: 295, distance: 93.8
click at [893, 340] on icon at bounding box center [891, 341] width 10 height 10
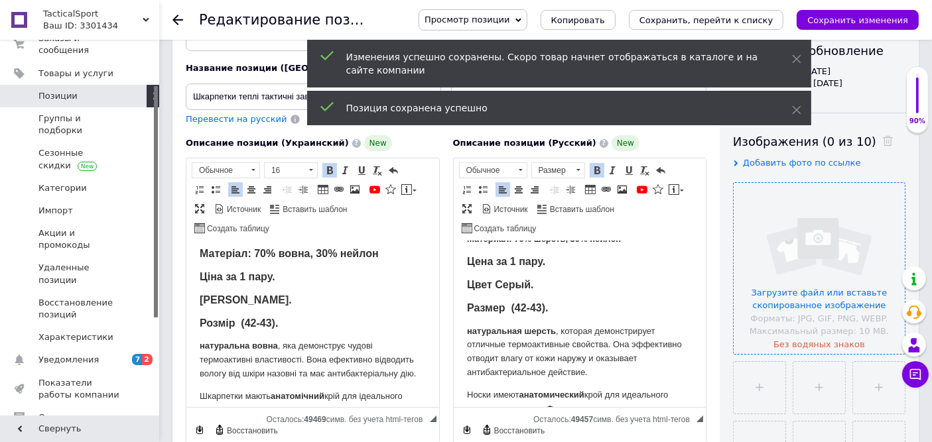
click at [800, 286] on input "file" at bounding box center [819, 268] width 171 height 171
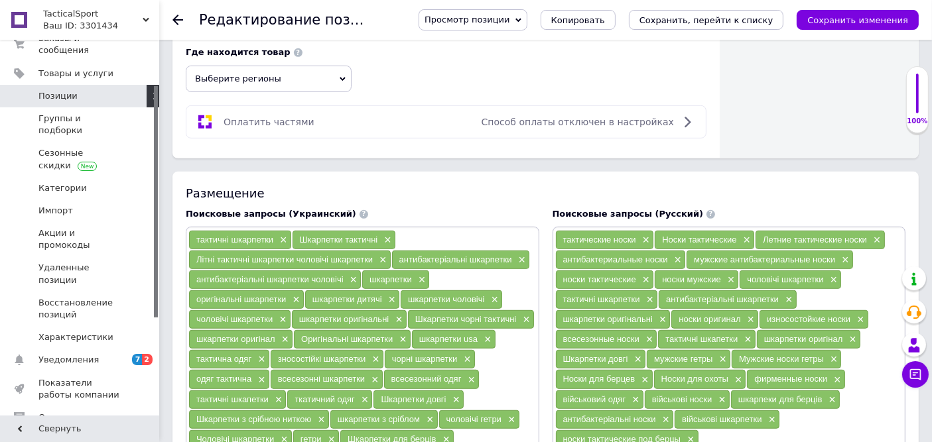
scroll to position [566, 0]
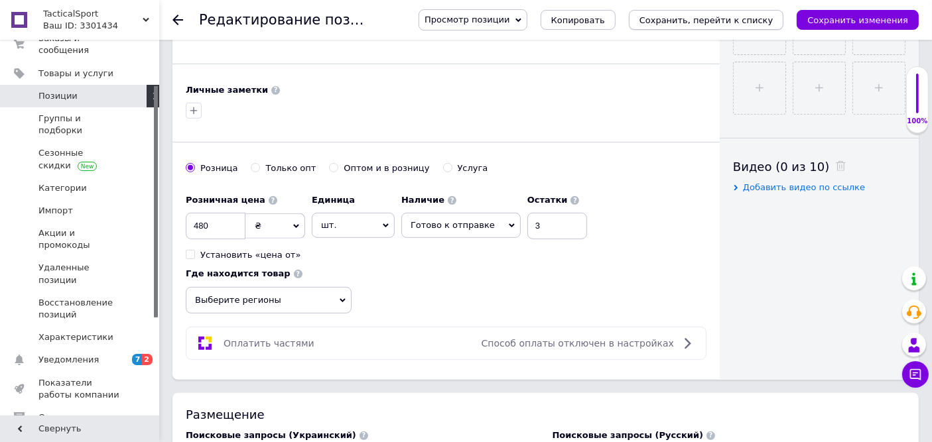
click at [765, 28] on button "Сохранить, перейти к списку" at bounding box center [706, 20] width 155 height 20
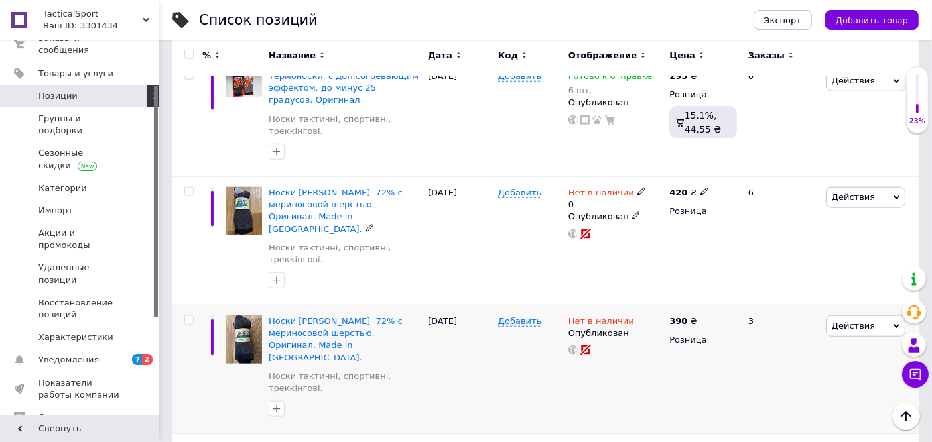
scroll to position [1031, 0]
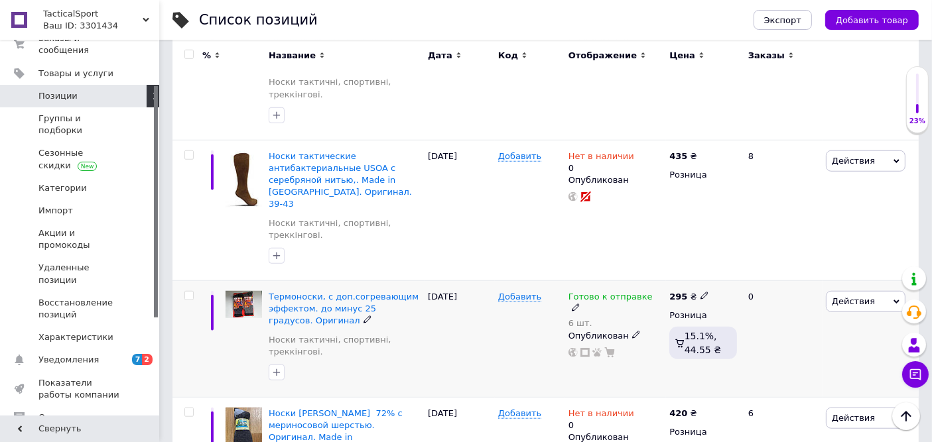
click at [619, 292] on span "Готово к отправке" at bounding box center [610, 299] width 84 height 14
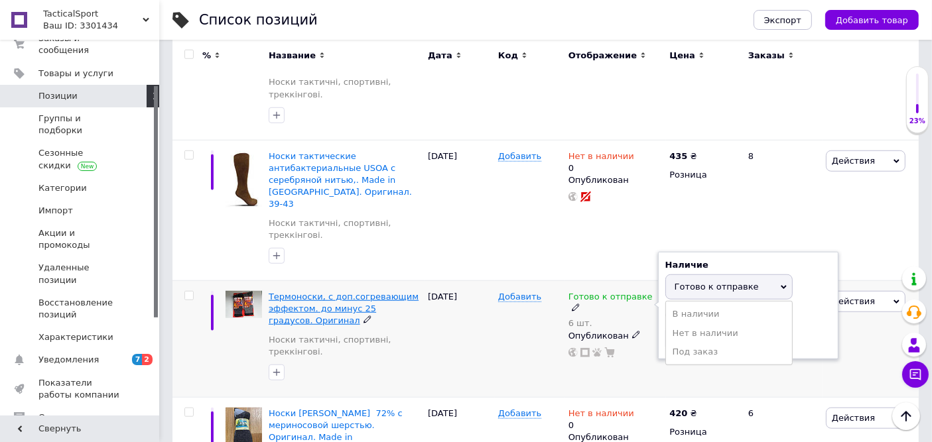
click at [314, 292] on span "Термоноски, с доп.согревающим эффектом. до минус 25 градусов. Оригинал" at bounding box center [344, 309] width 150 height 34
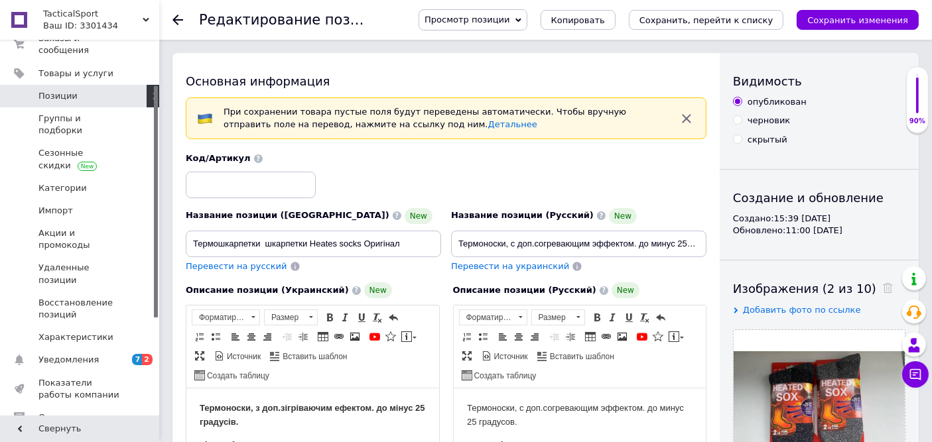
scroll to position [74, 0]
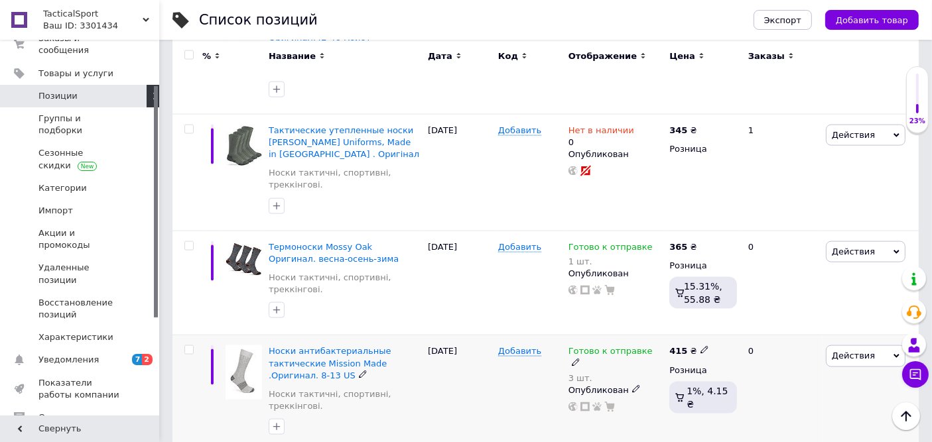
scroll to position [2211, 0]
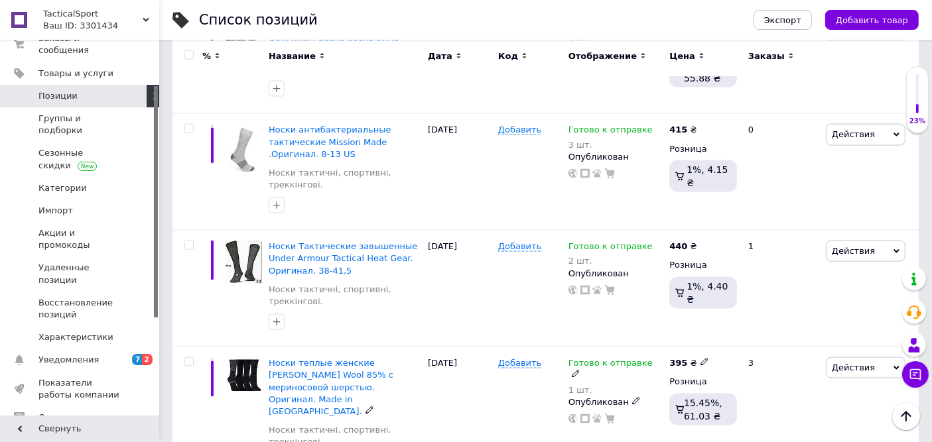
scroll to position [2223, 0]
